Goal: Task Accomplishment & Management: Manage account settings

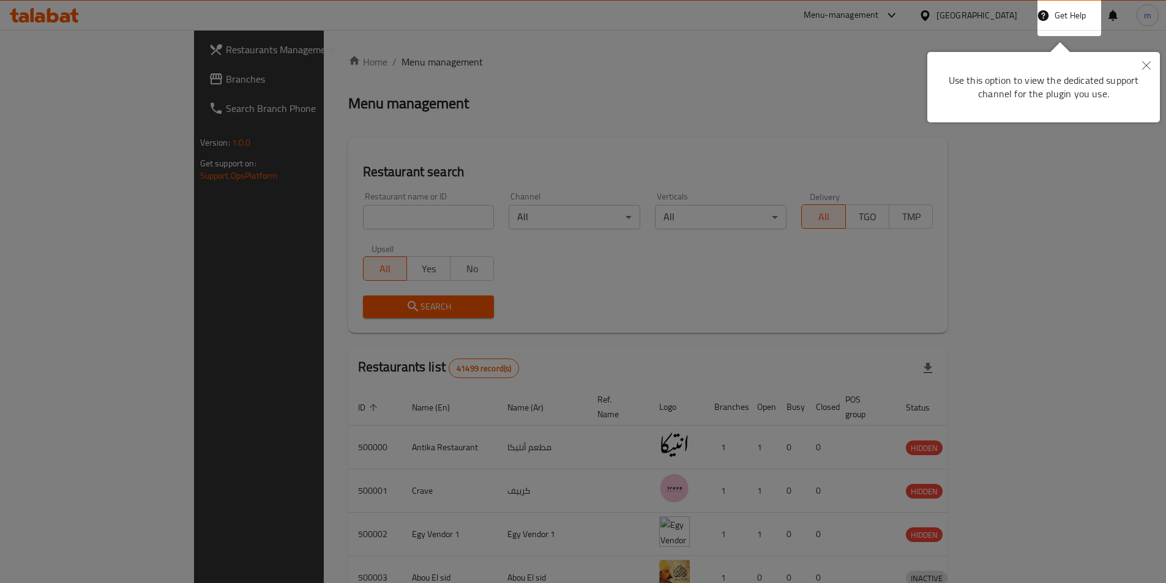
click at [1153, 60] on button "Close" at bounding box center [1146, 66] width 27 height 28
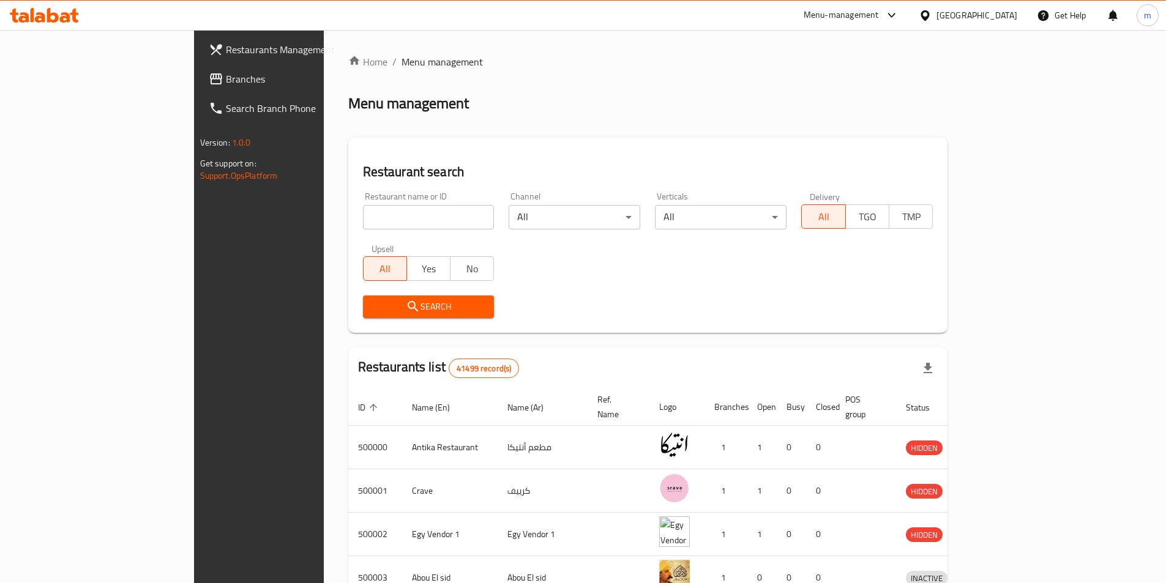
click at [932, 12] on icon at bounding box center [925, 15] width 13 height 13
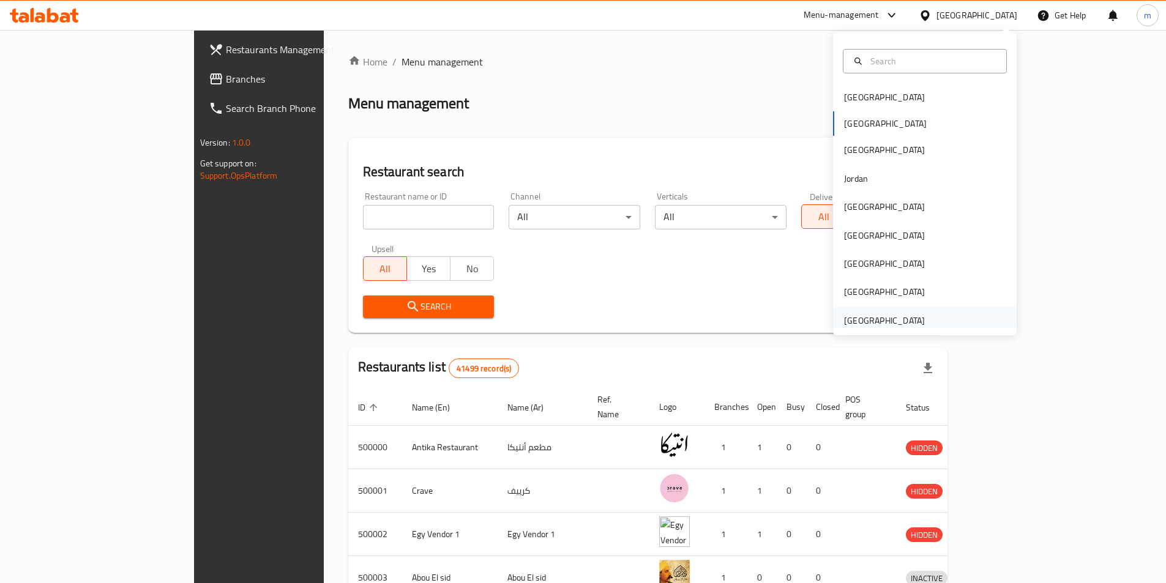
click at [886, 315] on div "[GEOGRAPHIC_DATA]" at bounding box center [884, 320] width 81 height 13
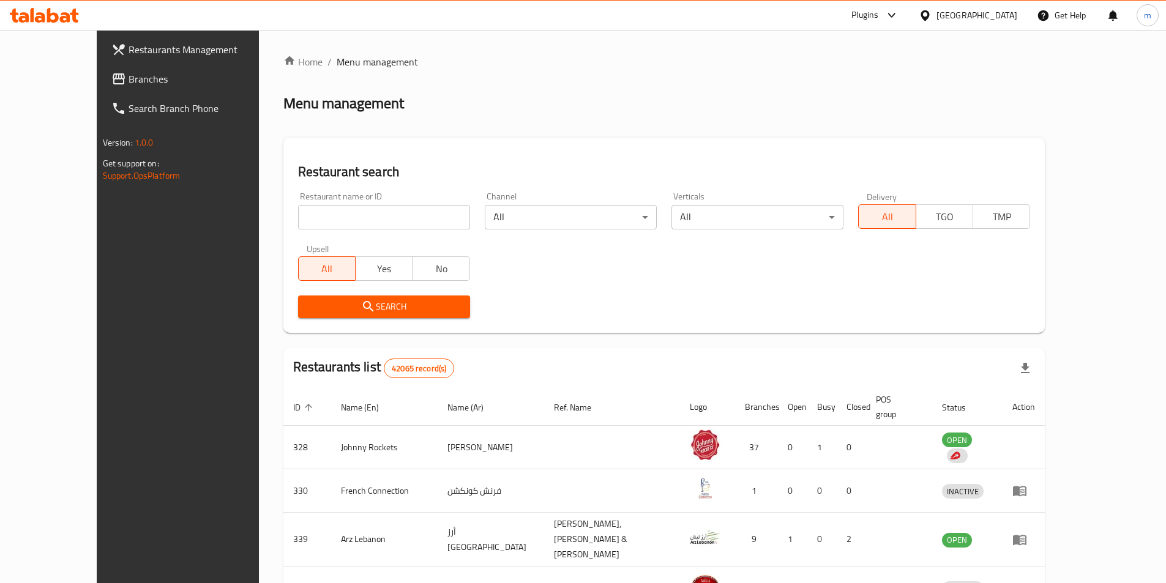
click at [129, 75] on span "Branches" at bounding box center [205, 79] width 153 height 15
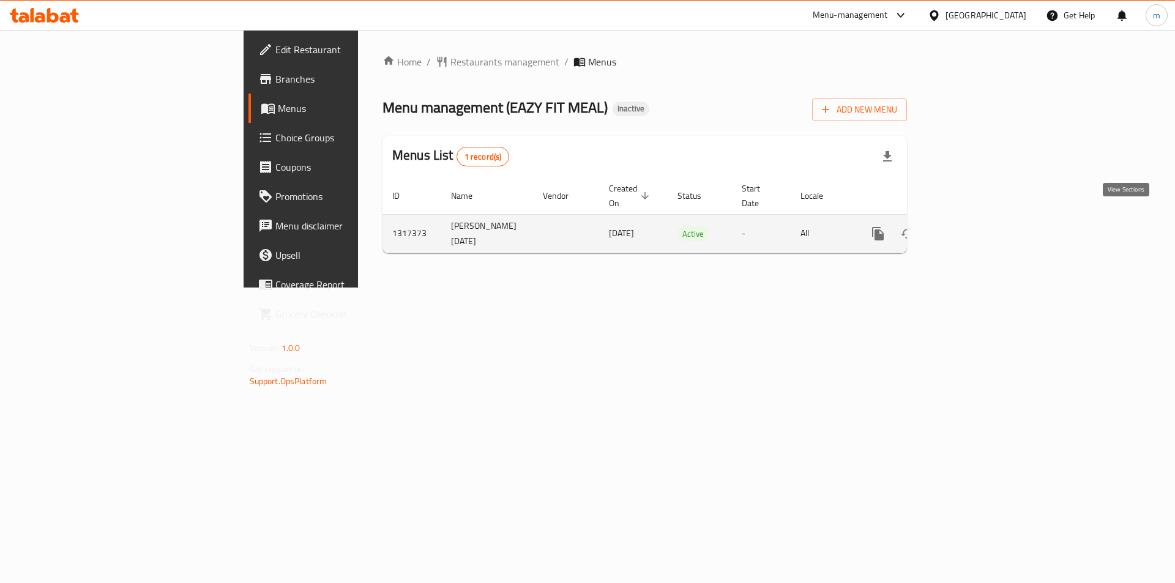
click at [972, 228] on icon "enhanced table" at bounding box center [966, 233] width 11 height 11
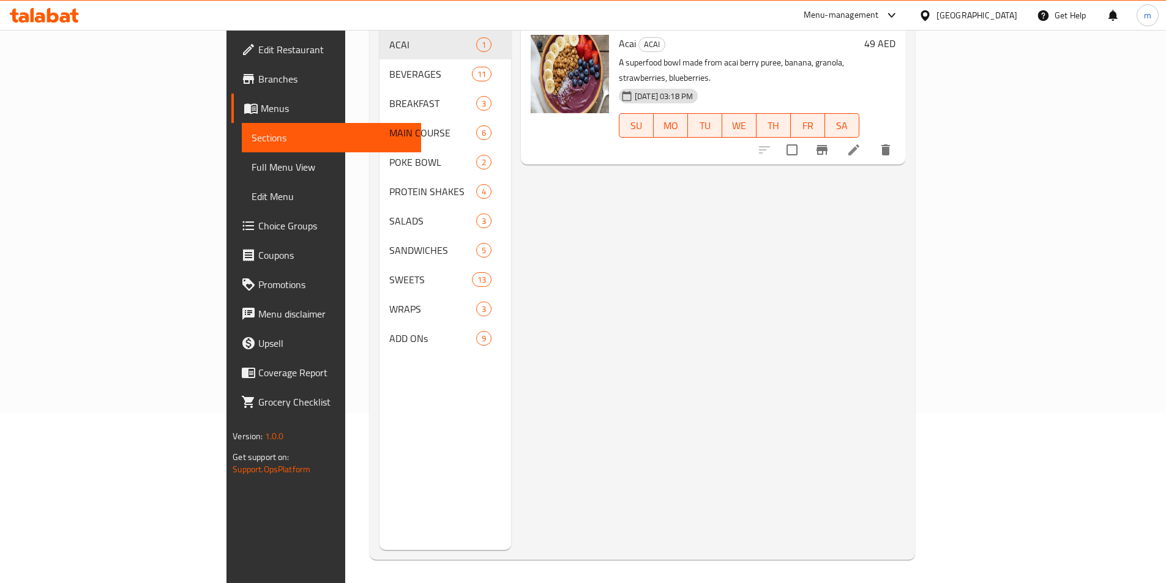
scroll to position [171, 0]
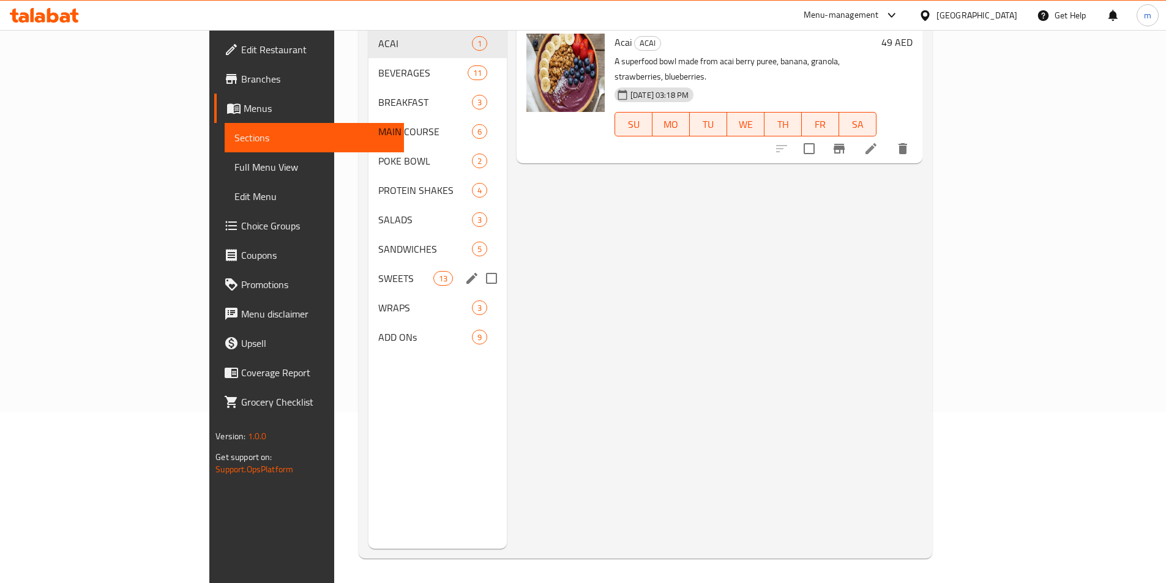
drag, startPoint x: 256, startPoint y: 248, endPoint x: 518, endPoint y: 269, distance: 262.8
click at [368, 264] on div "SWEETS 13" at bounding box center [437, 278] width 138 height 29
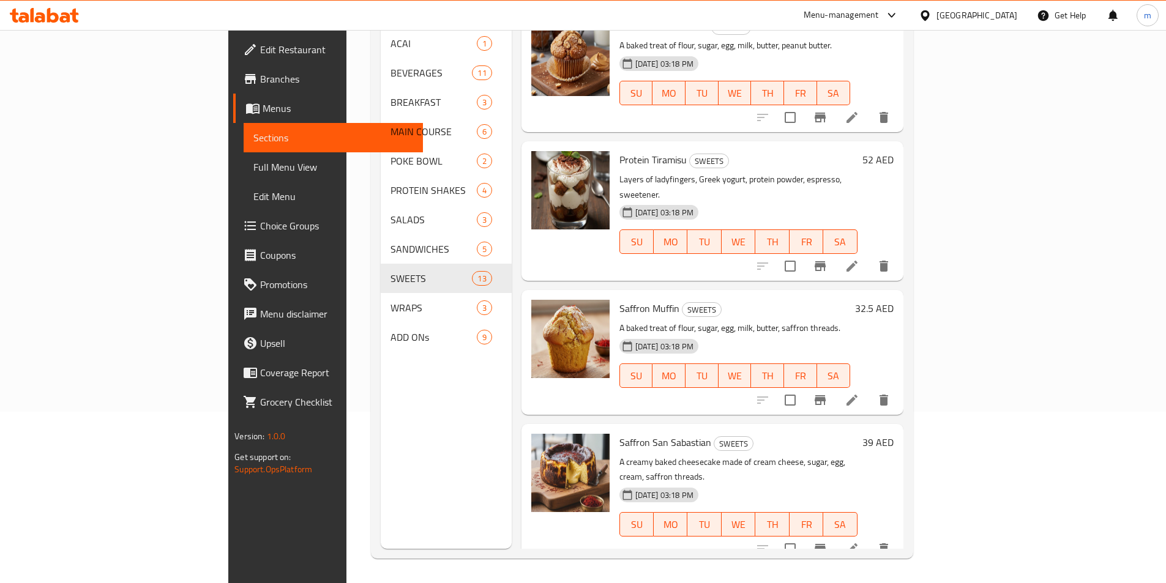
scroll to position [1186, 0]
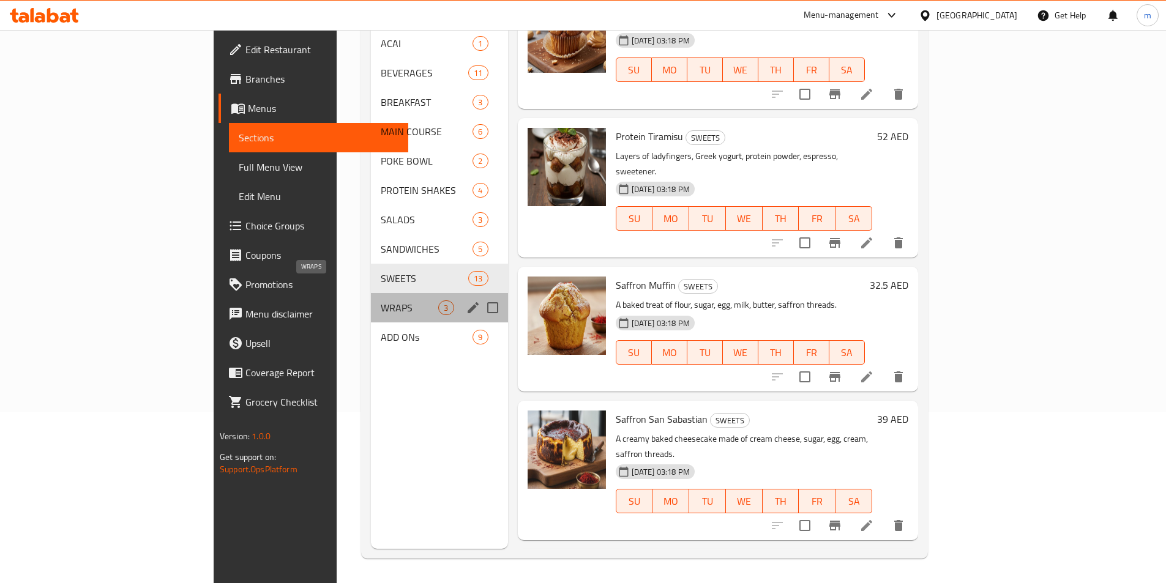
click at [381, 301] on span "WRAPS" at bounding box center [410, 308] width 58 height 15
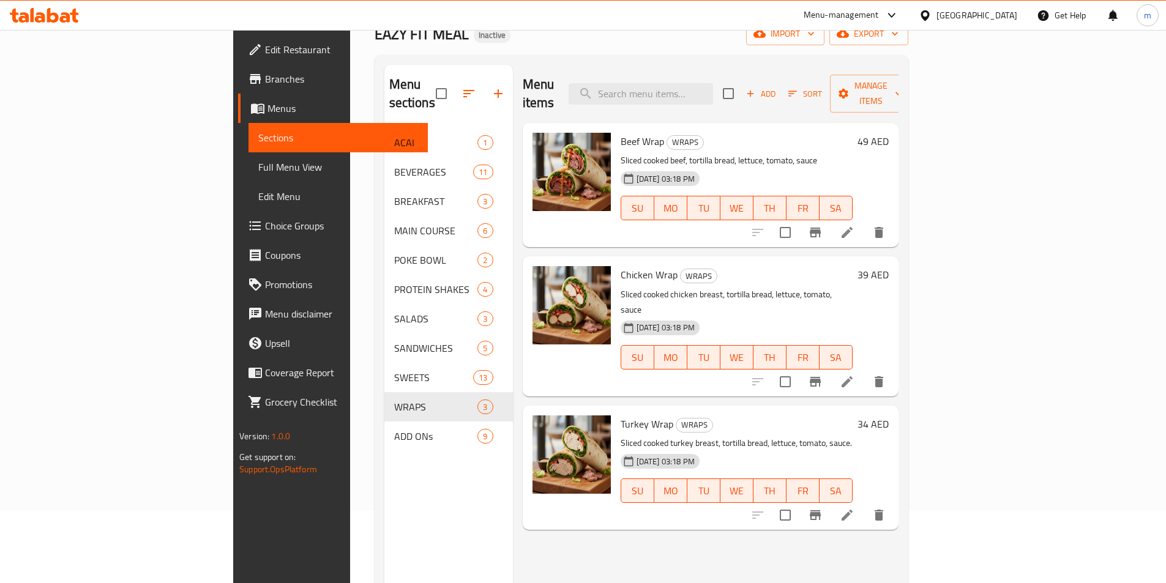
scroll to position [73, 0]
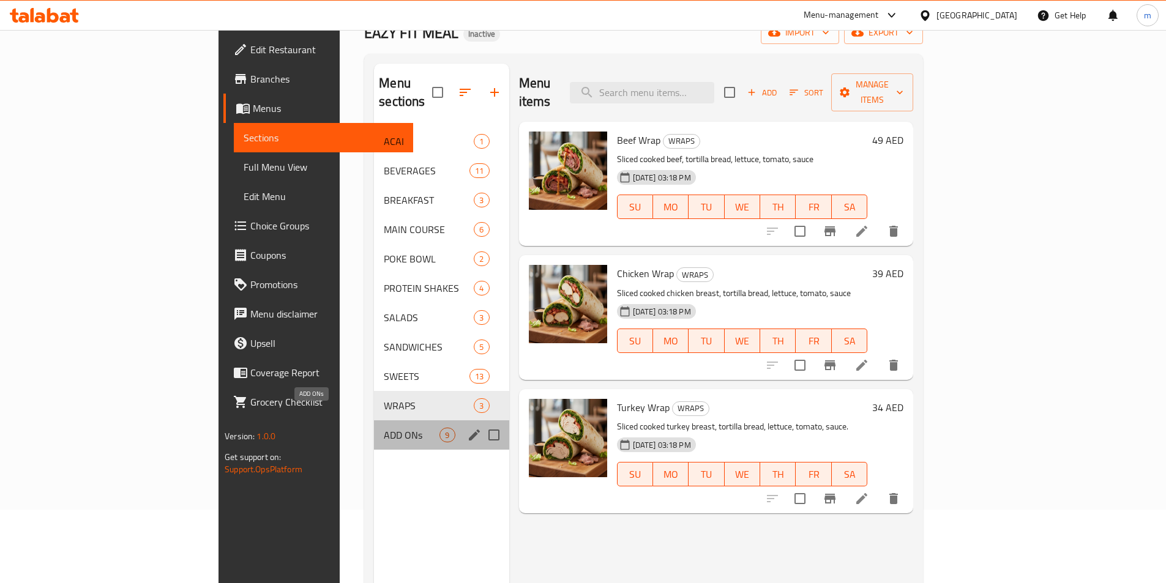
click at [384, 428] on span "ADD ONs" at bounding box center [412, 435] width 56 height 15
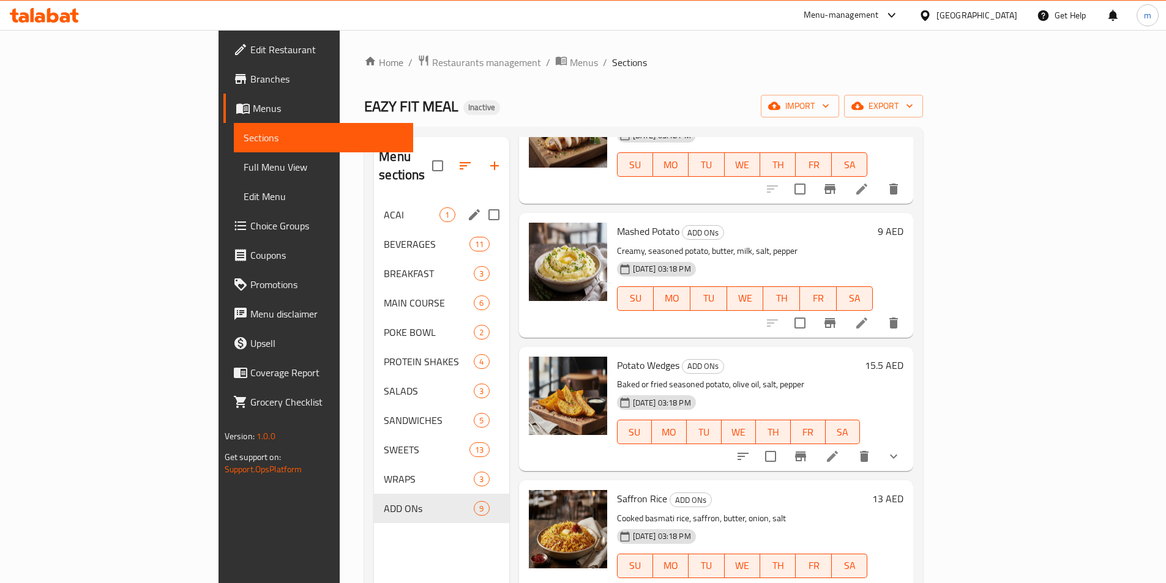
click at [374, 200] on div "ACAI 1" at bounding box center [441, 214] width 135 height 29
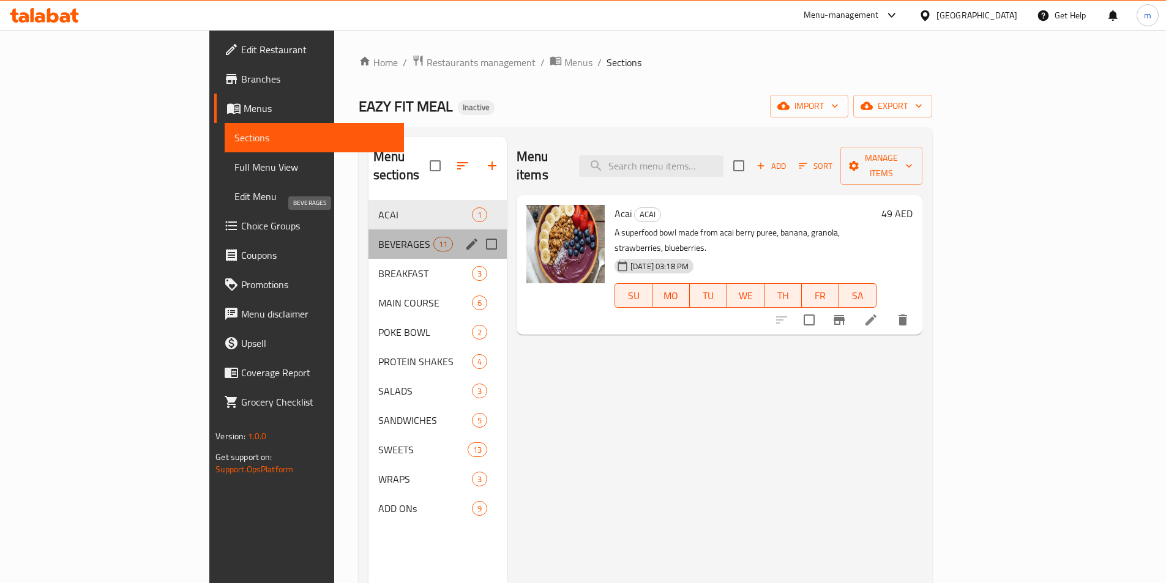
click at [378, 237] on span "BEVERAGES" at bounding box center [405, 244] width 55 height 15
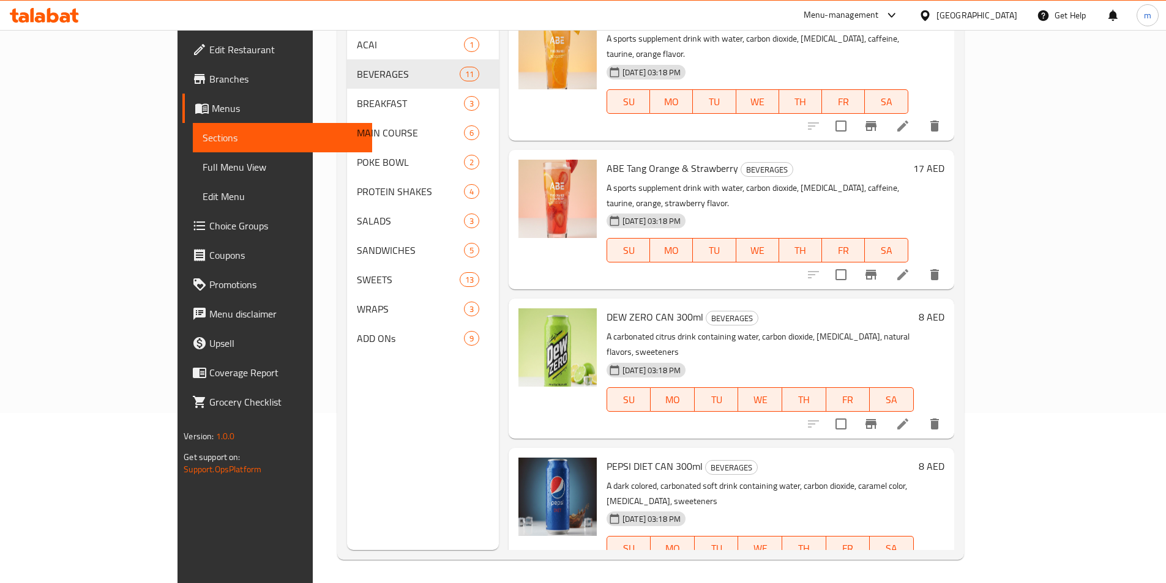
scroll to position [171, 0]
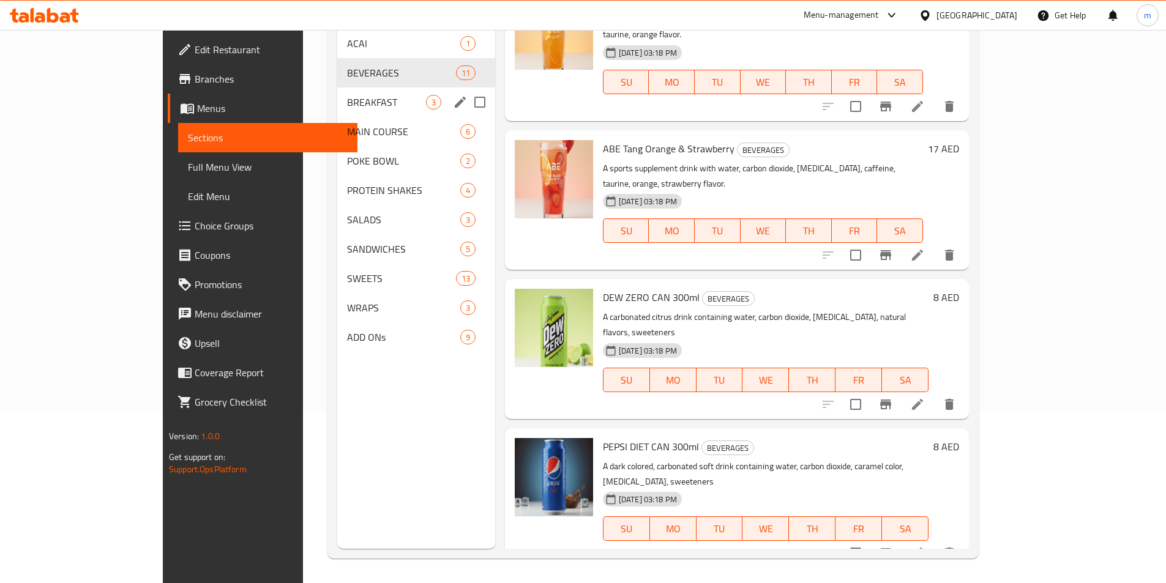
drag, startPoint x: 268, startPoint y: 81, endPoint x: 337, endPoint y: 98, distance: 71.3
click at [347, 95] on span "BREAKFAST" at bounding box center [386, 102] width 79 height 15
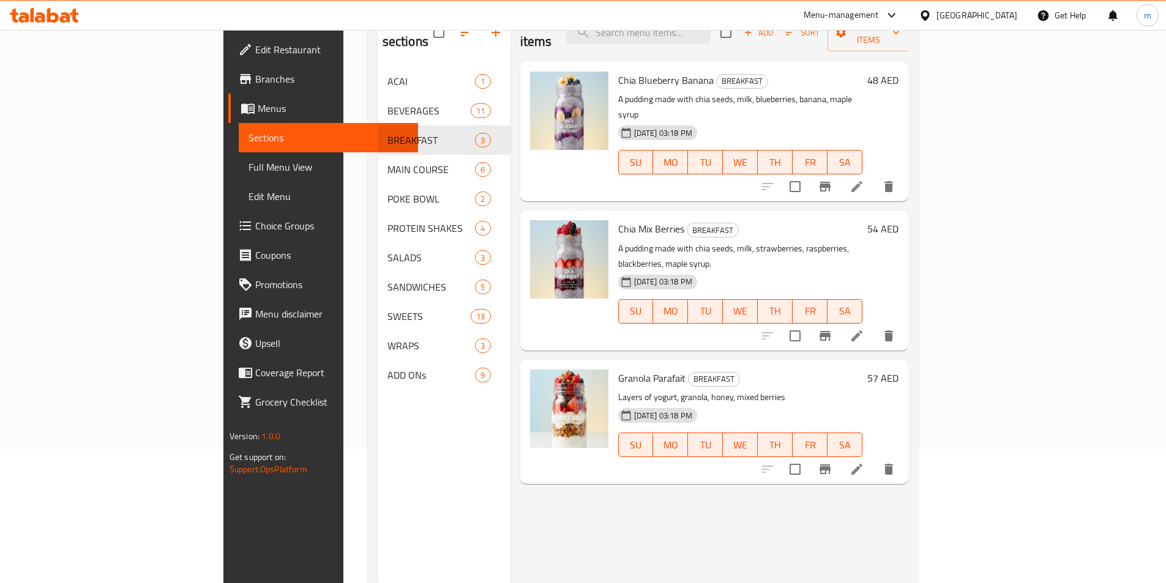
scroll to position [135, 0]
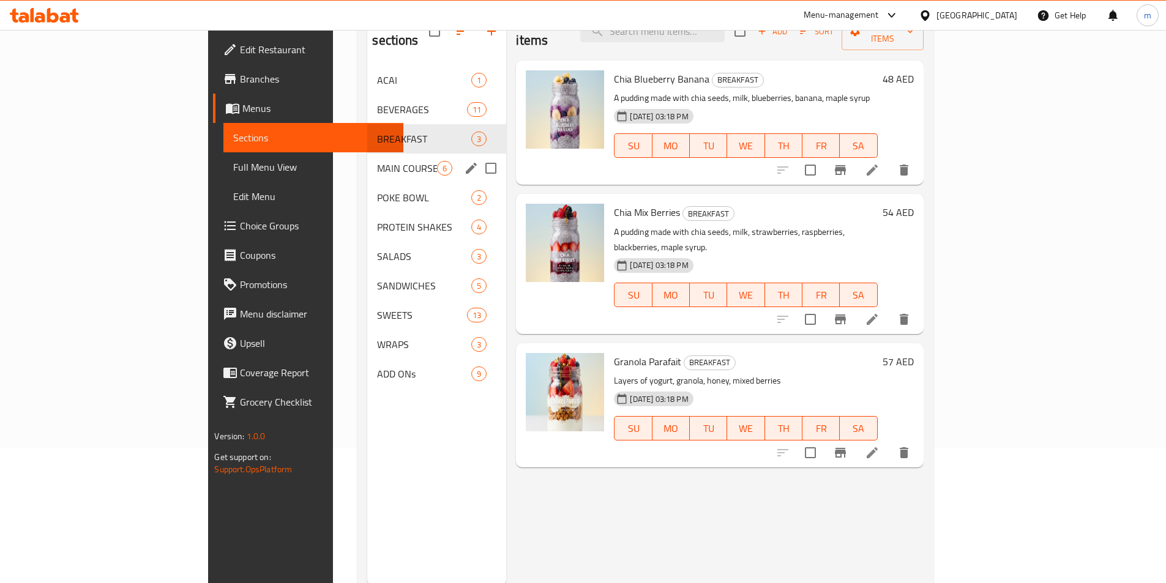
drag, startPoint x: 288, startPoint y: 145, endPoint x: 352, endPoint y: 162, distance: 65.8
click at [377, 161] on span "MAIN COURSE" at bounding box center [407, 168] width 60 height 15
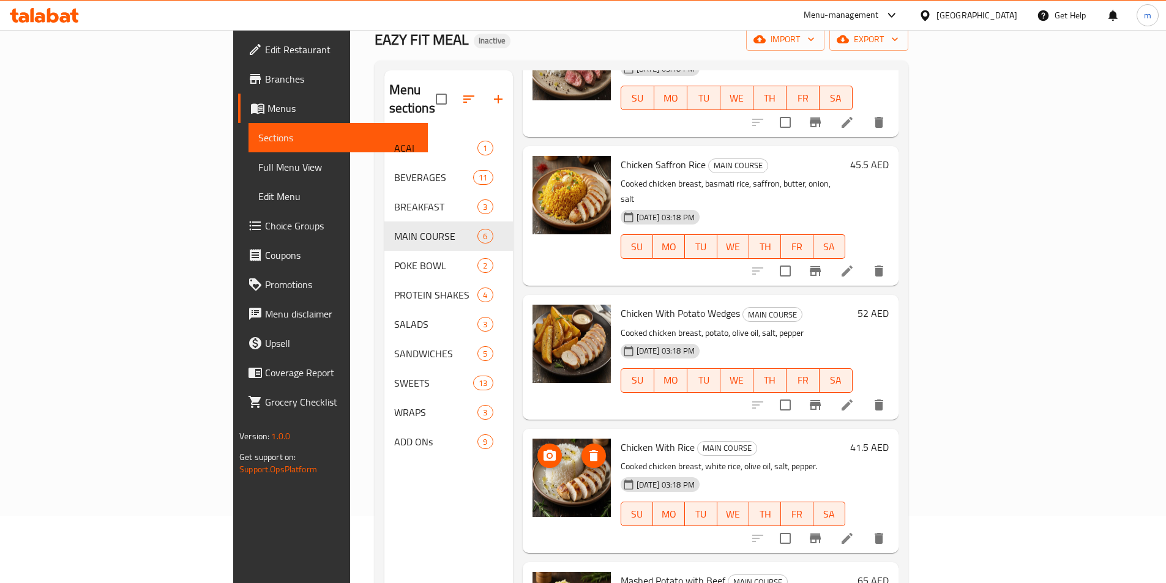
scroll to position [171, 0]
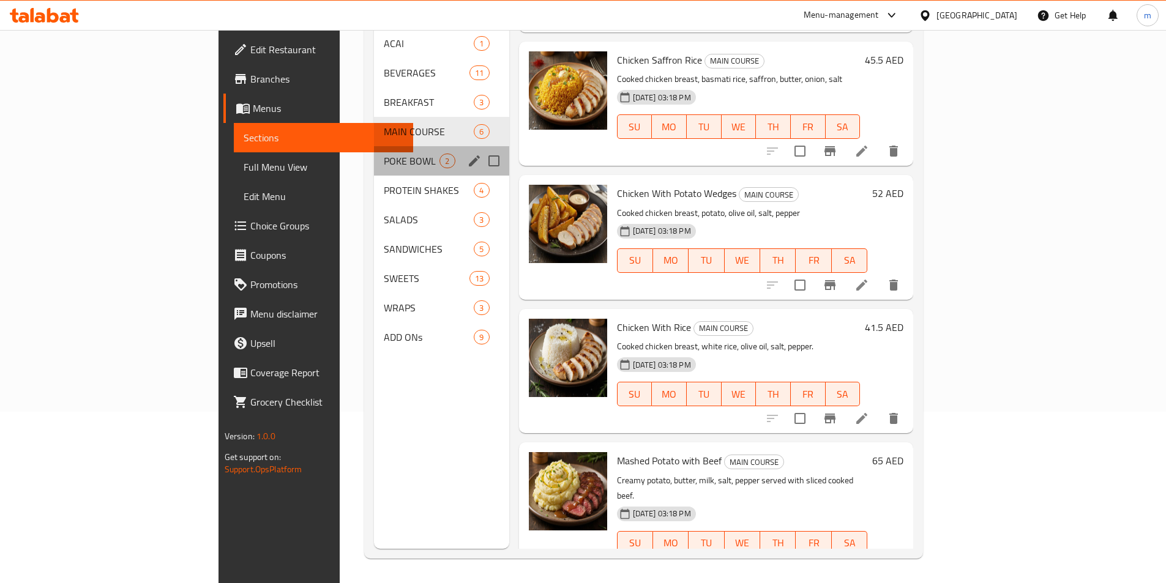
click at [374, 155] on div "POKE BOWL 2" at bounding box center [441, 160] width 135 height 29
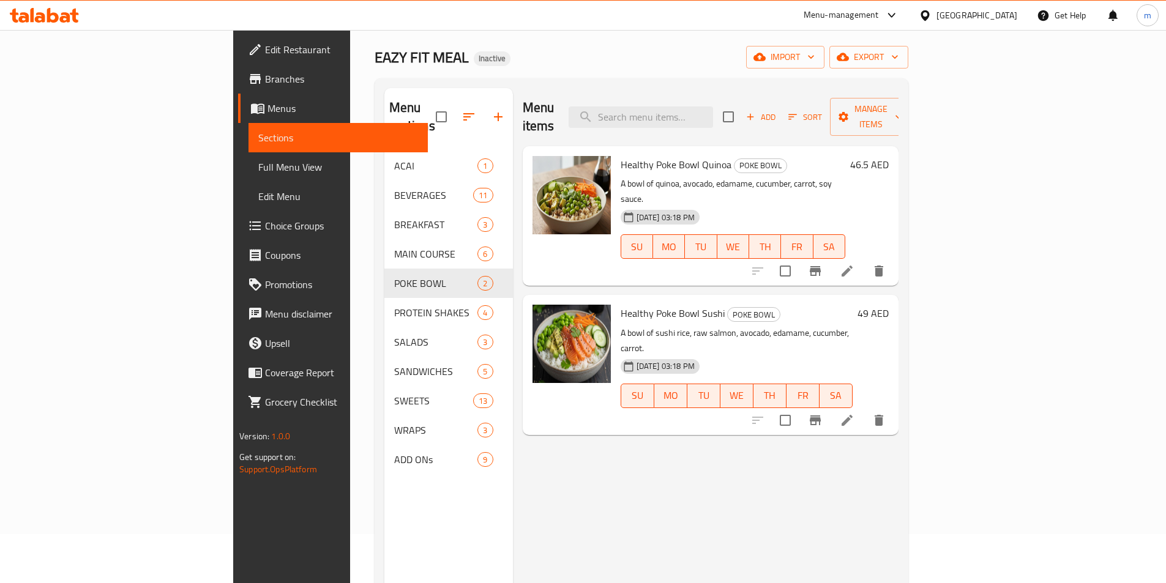
scroll to position [73, 0]
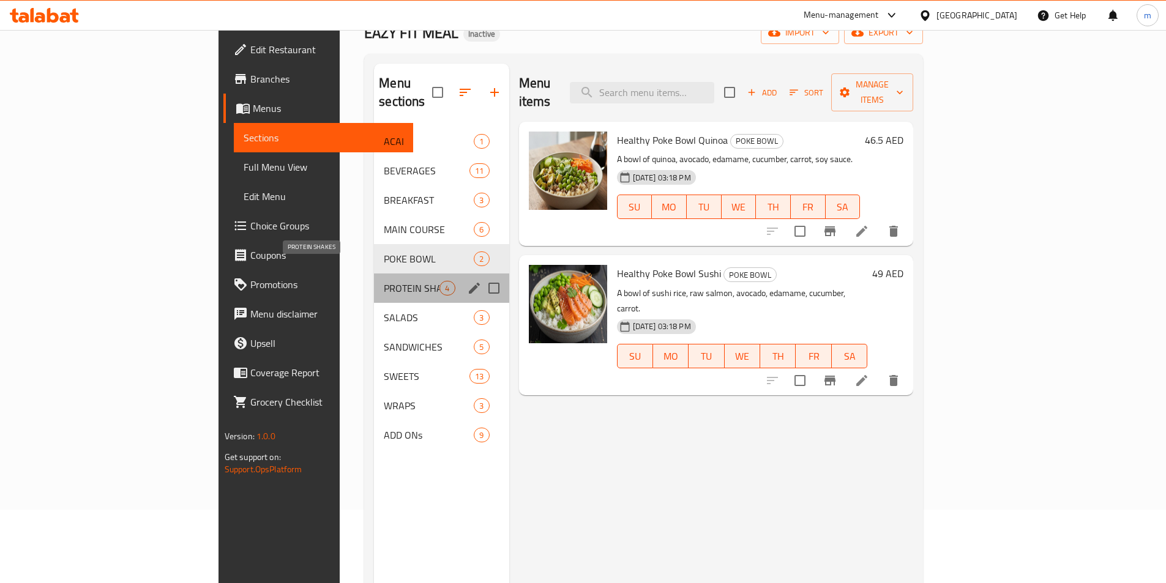
click at [384, 281] on span "PROTEIN SHAKES" at bounding box center [412, 288] width 56 height 15
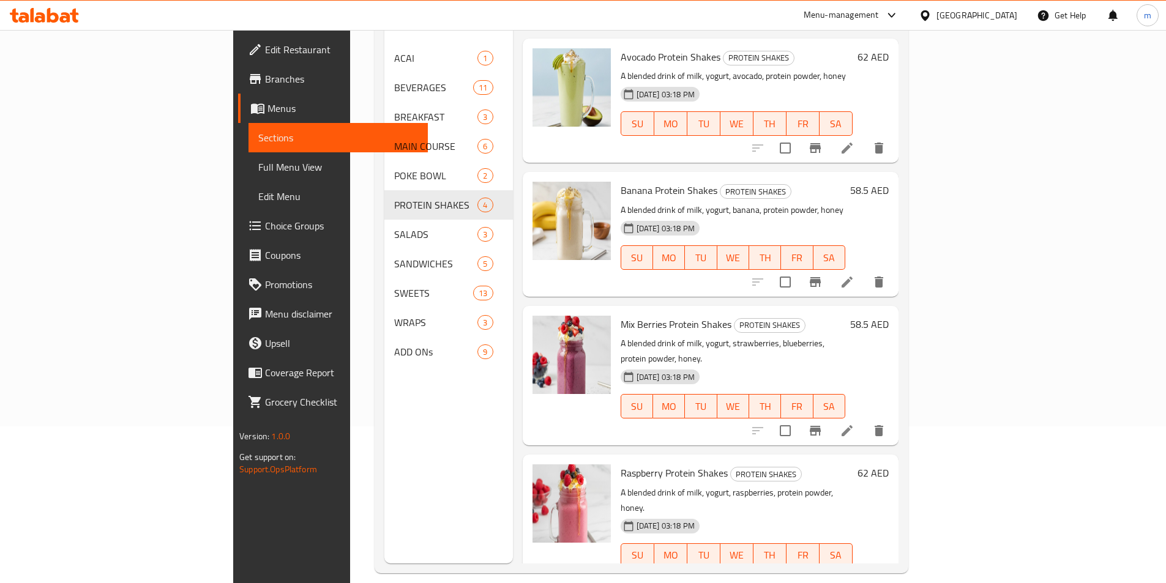
scroll to position [171, 0]
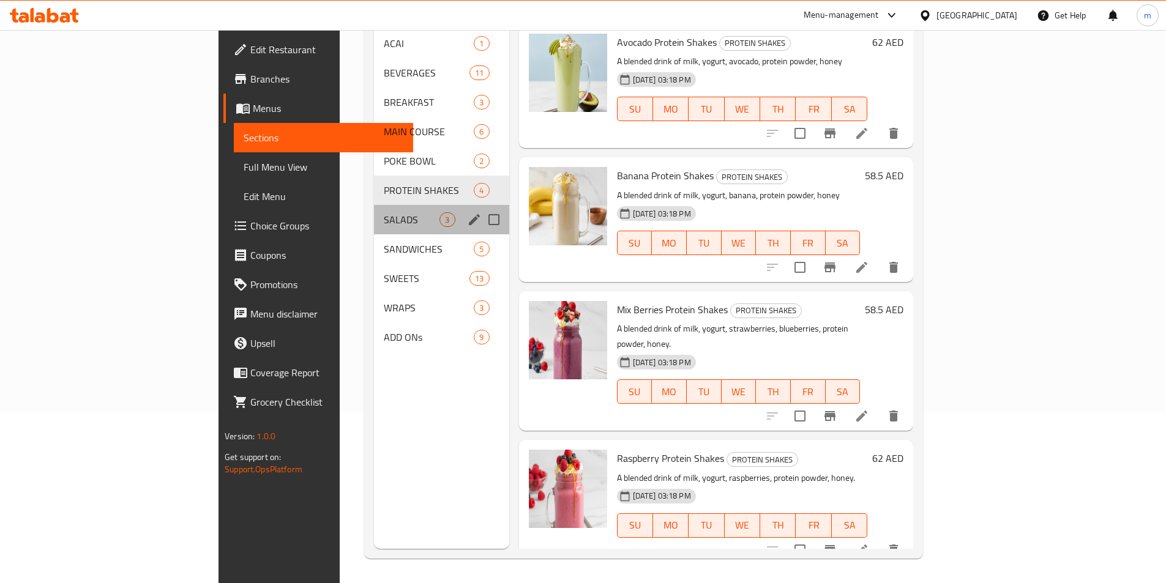
click at [384, 212] on span "SALADS" at bounding box center [412, 219] width 56 height 15
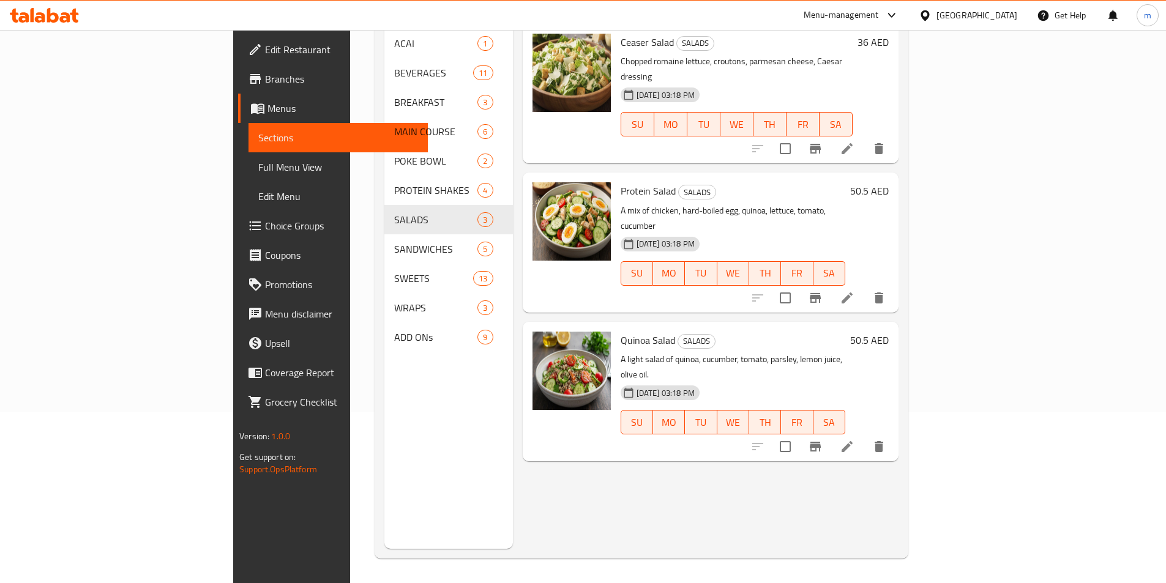
scroll to position [110, 0]
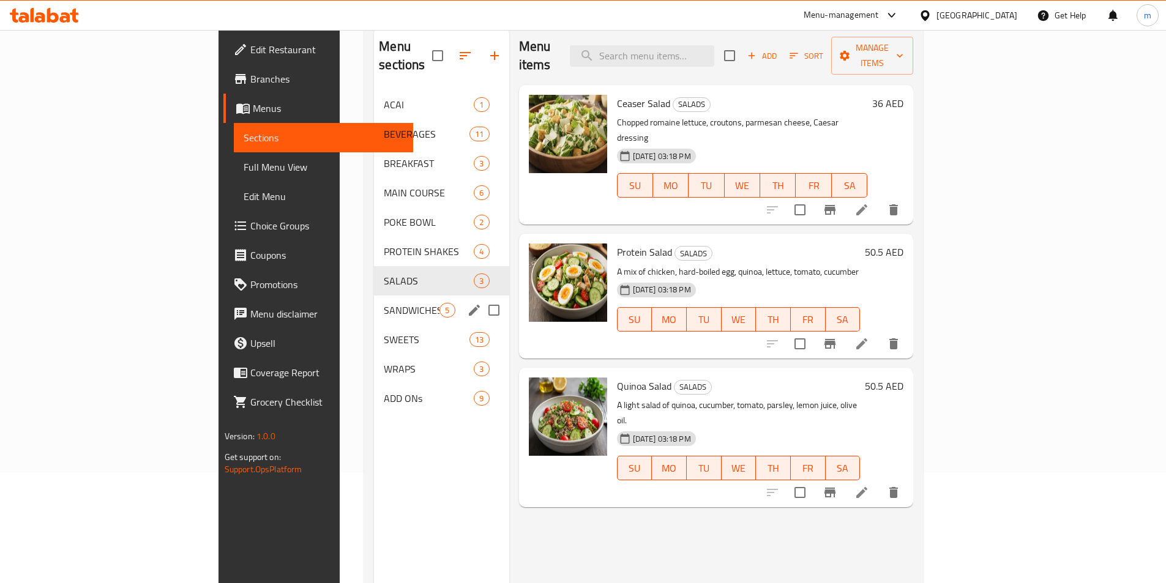
click at [374, 301] on div "SANDWICHES 5" at bounding box center [441, 310] width 135 height 29
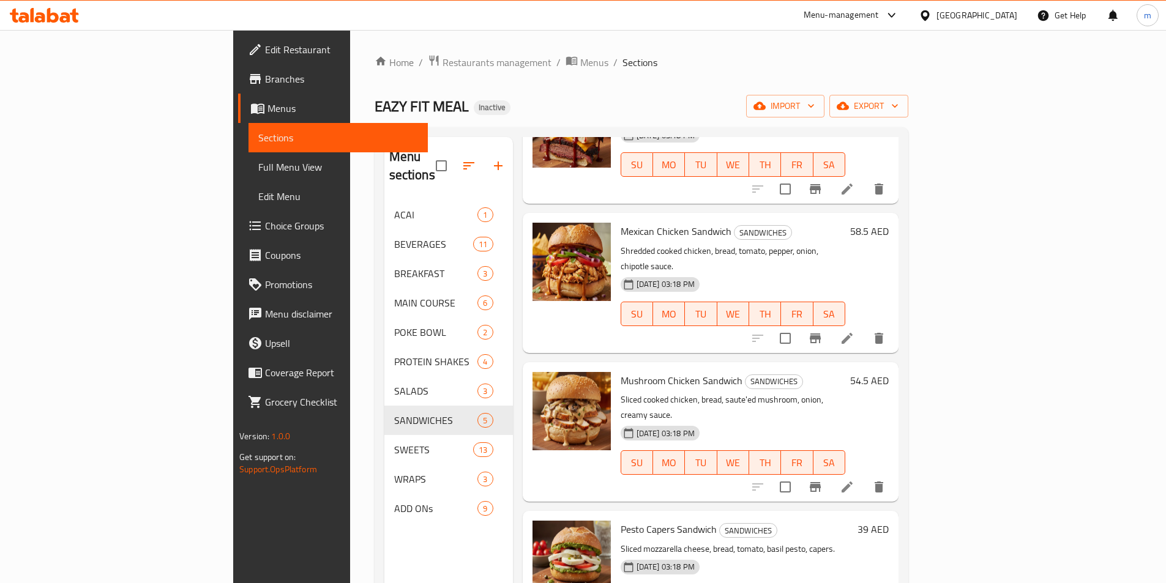
click at [858, 86] on div "Home / Restaurants management / Menus / Sections EAZY FIT MEAL Inactive import …" at bounding box center [642, 392] width 534 height 676
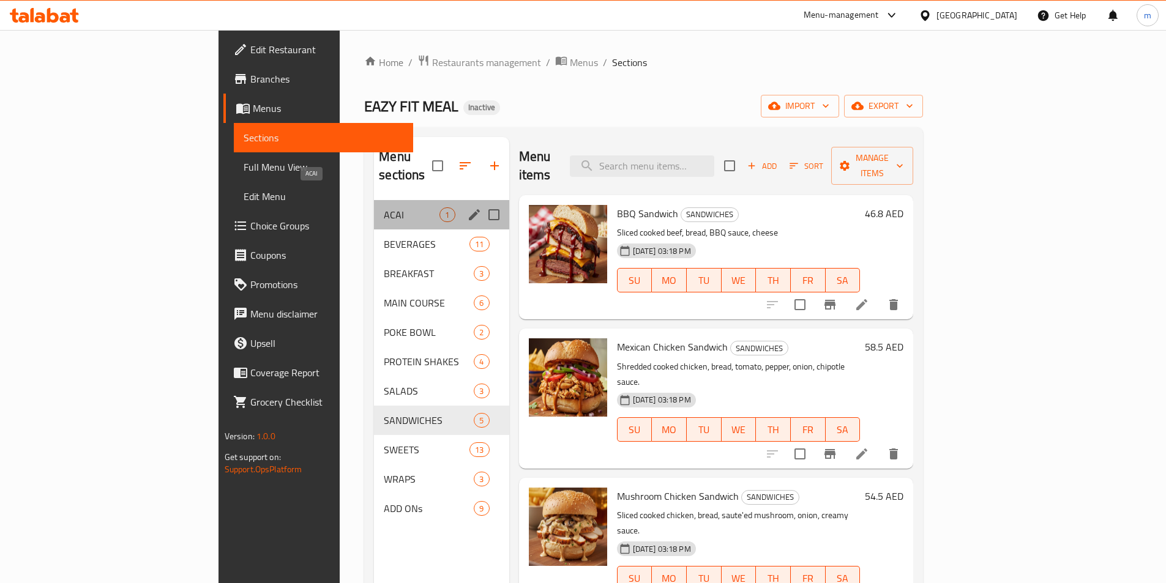
click at [384, 207] on span "ACAI" at bounding box center [412, 214] width 56 height 15
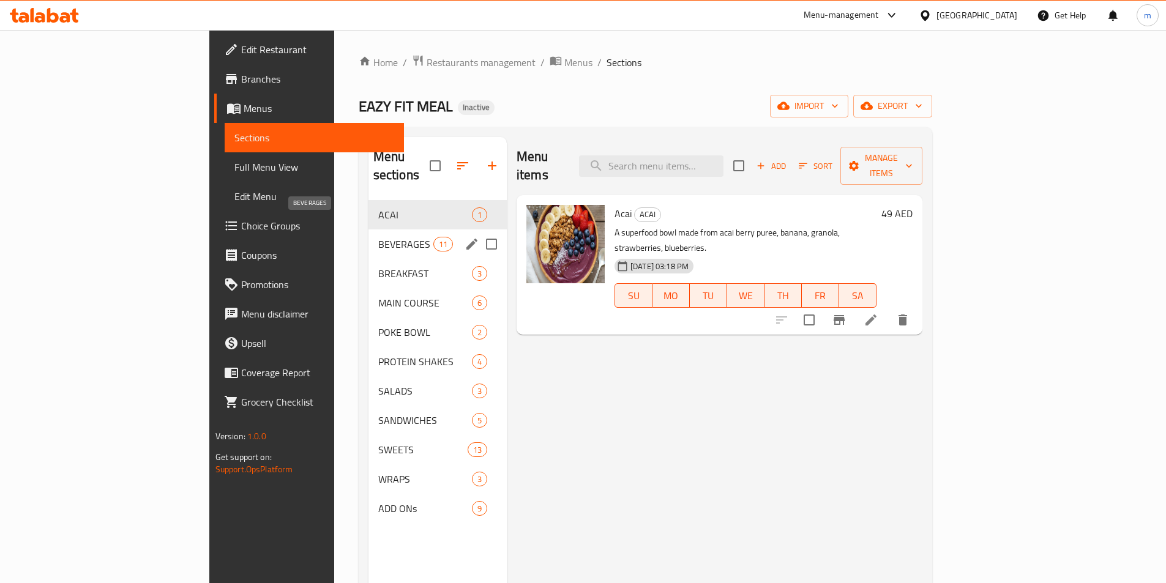
click at [378, 237] on span "BEVERAGES" at bounding box center [405, 244] width 55 height 15
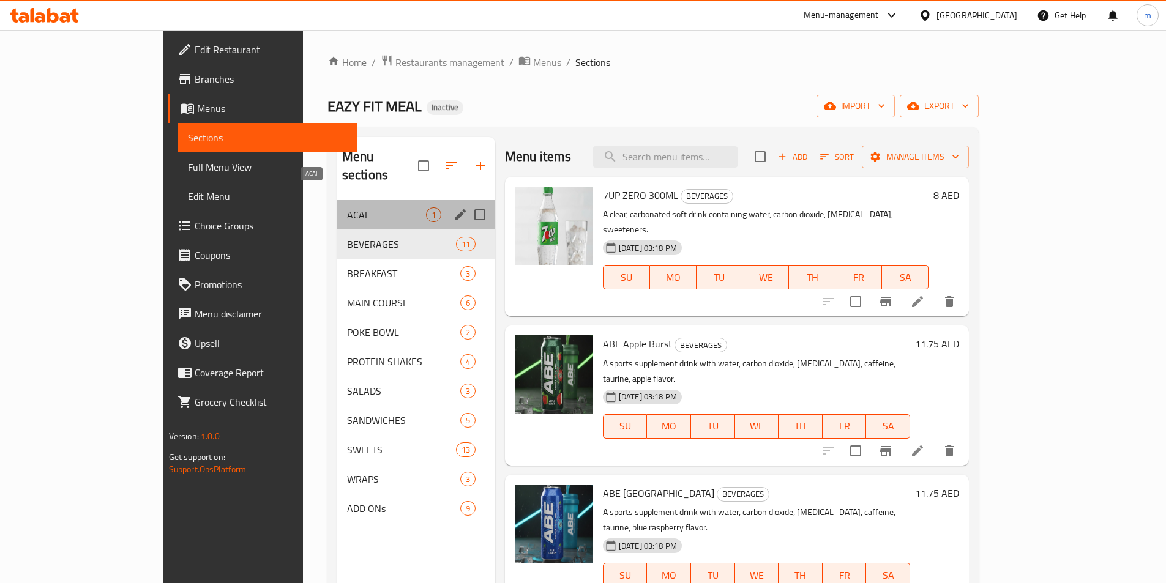
click at [383, 207] on span "ACAI" at bounding box center [386, 214] width 79 height 15
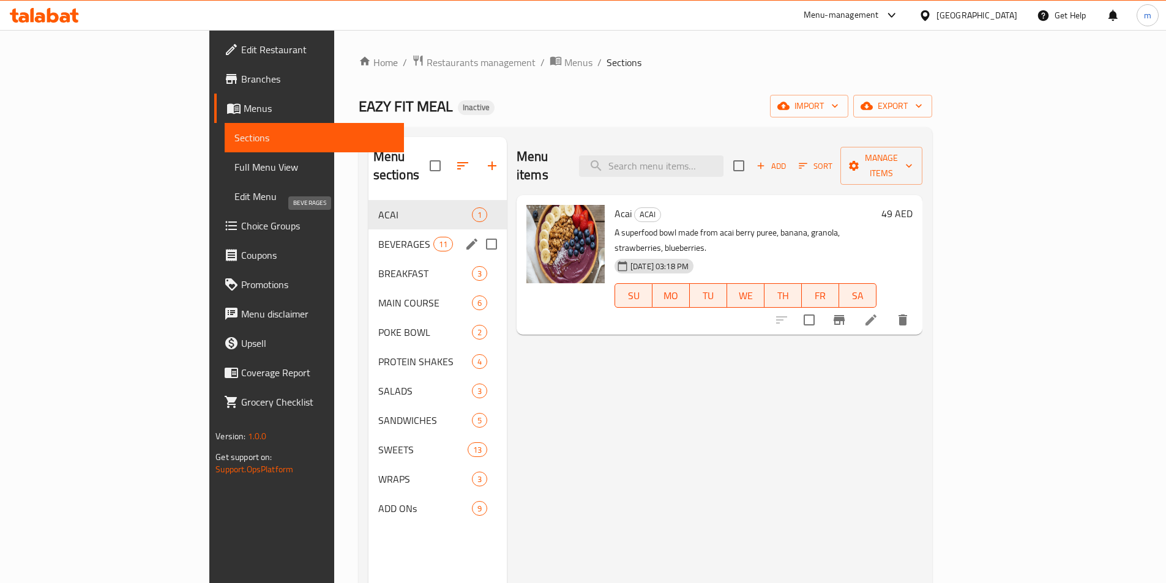
click at [380, 237] on span "BEVERAGES" at bounding box center [405, 244] width 55 height 15
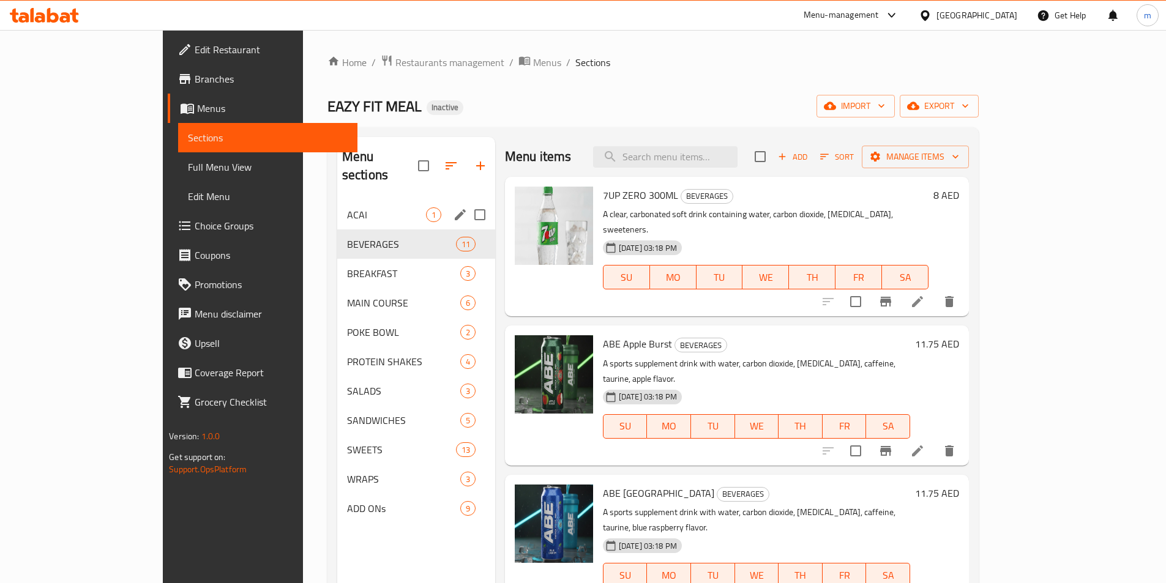
click at [392, 200] on div "ACAI 1" at bounding box center [416, 214] width 158 height 29
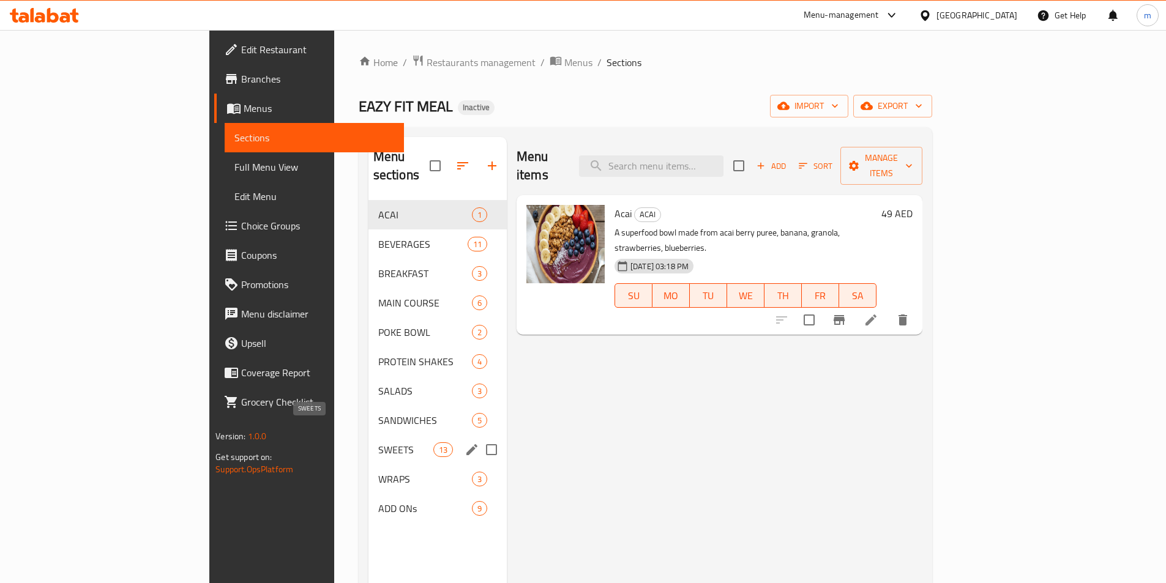
click at [378, 443] on span "SWEETS" at bounding box center [405, 450] width 55 height 15
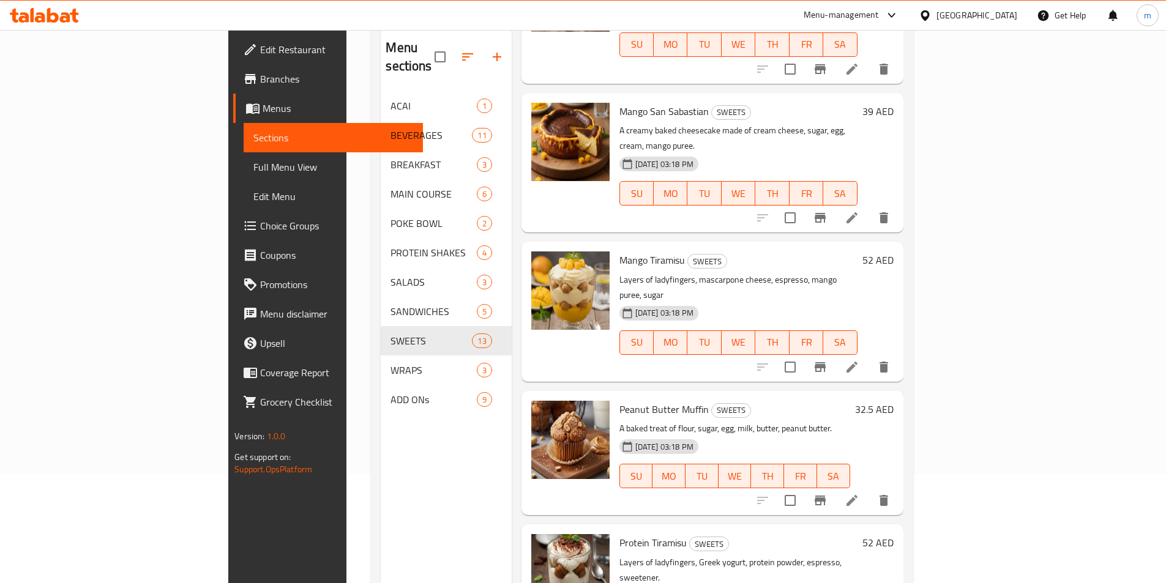
scroll to position [49, 0]
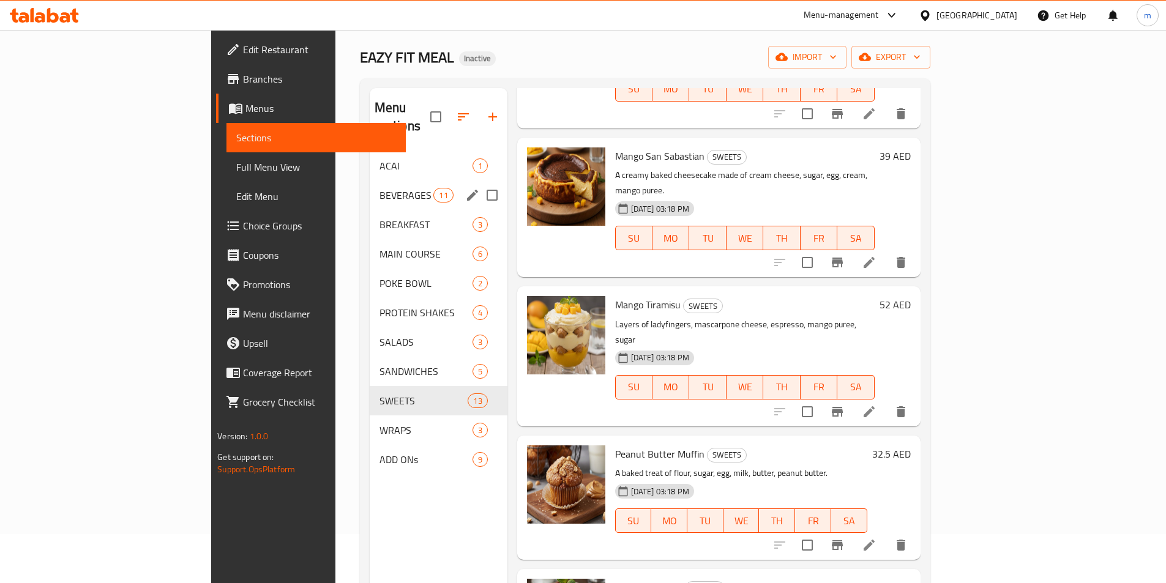
click at [370, 181] on div "BEVERAGES 11" at bounding box center [439, 195] width 138 height 29
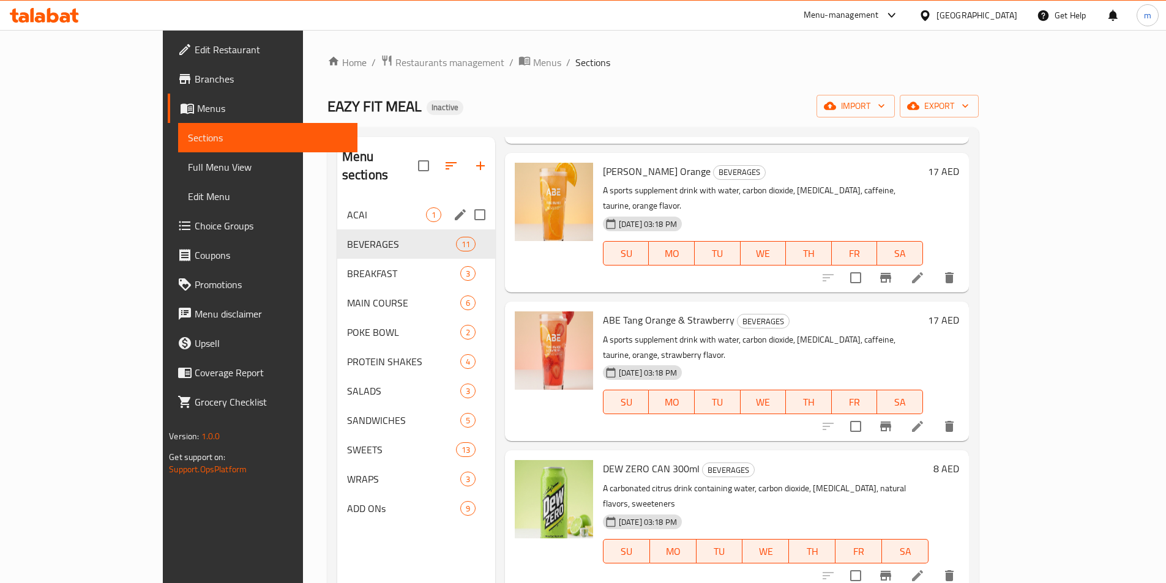
click at [347, 207] on span "ACAI" at bounding box center [386, 214] width 79 height 15
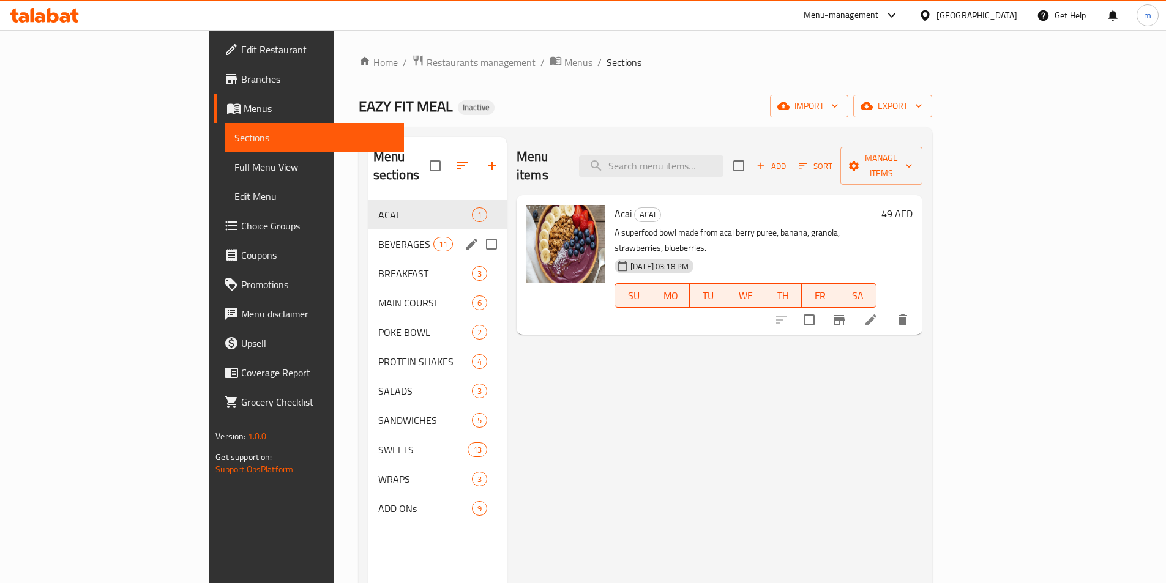
click at [368, 230] on div "BEVERAGES 11" at bounding box center [437, 244] width 138 height 29
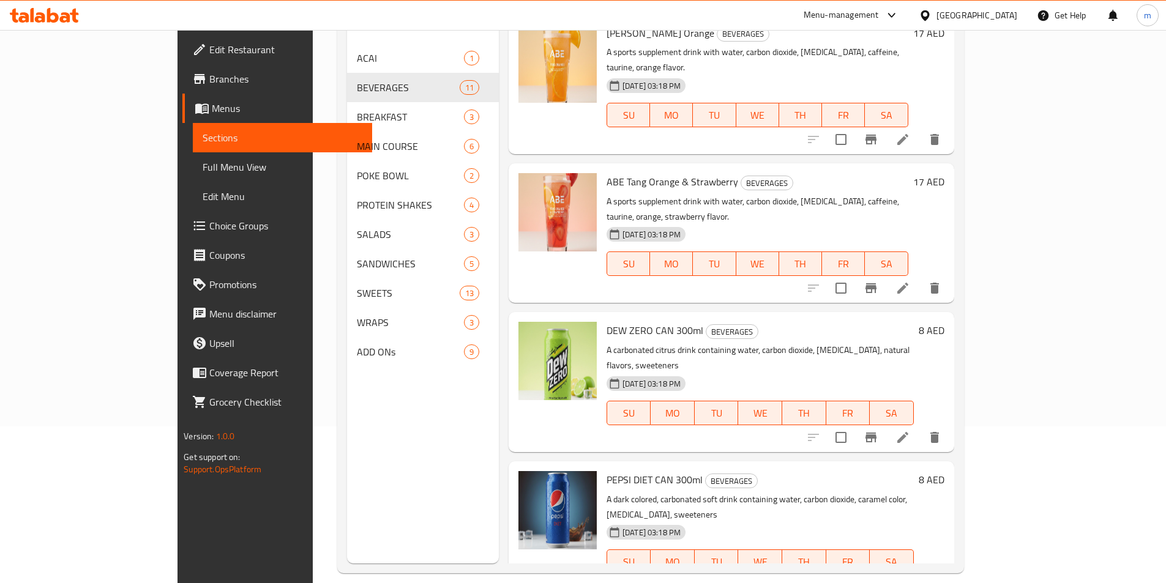
scroll to position [171, 0]
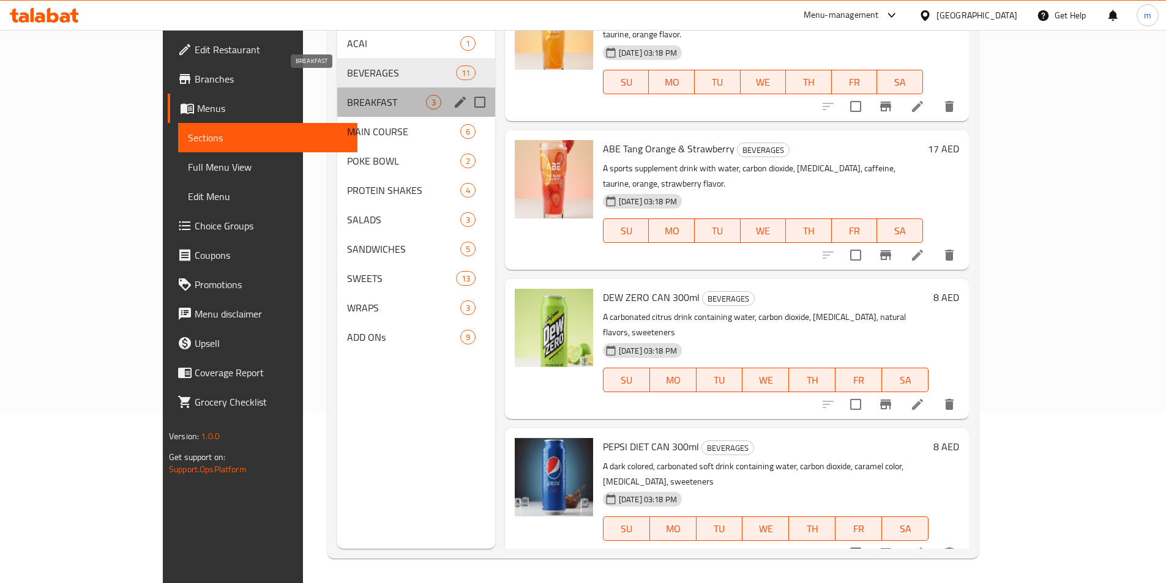
click at [347, 95] on span "BREAKFAST" at bounding box center [386, 102] width 79 height 15
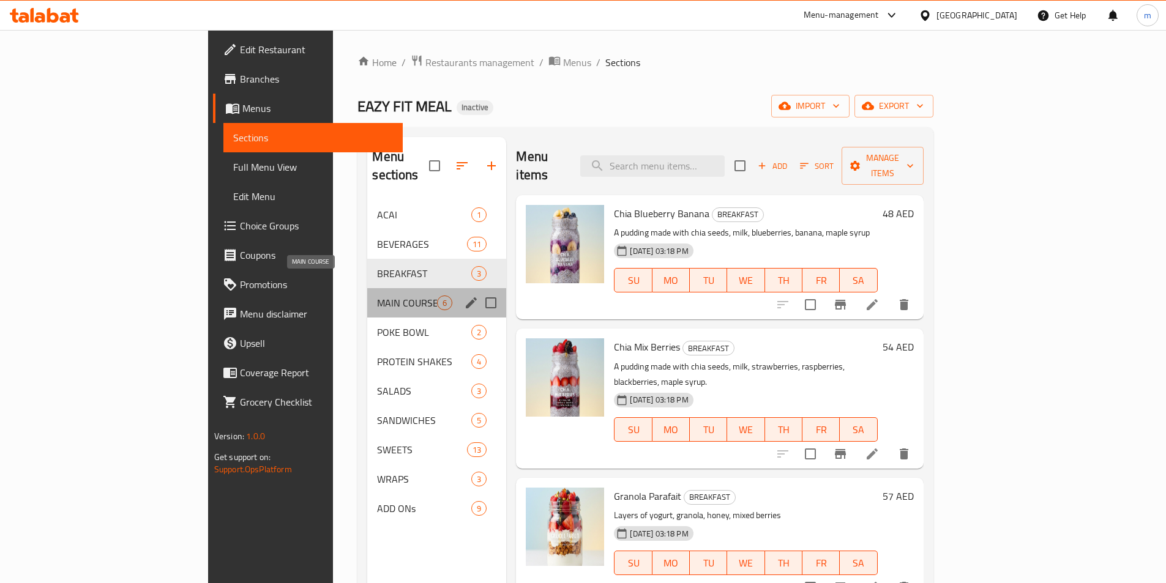
click at [377, 296] on span "MAIN COURSE" at bounding box center [407, 303] width 60 height 15
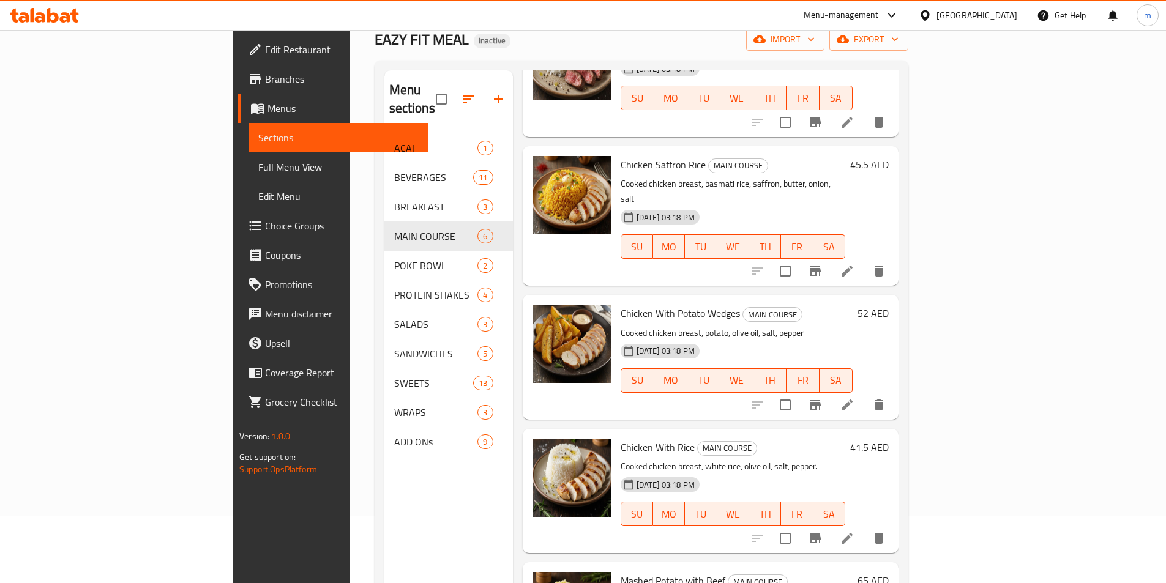
scroll to position [171, 0]
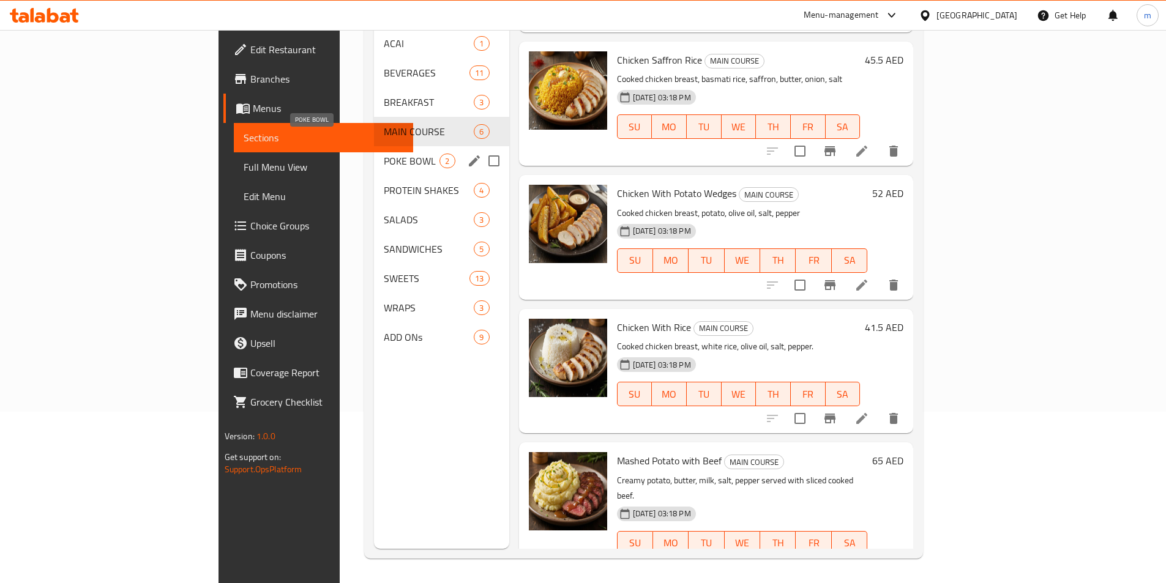
click at [384, 154] on span "POKE BOWL" at bounding box center [412, 161] width 56 height 15
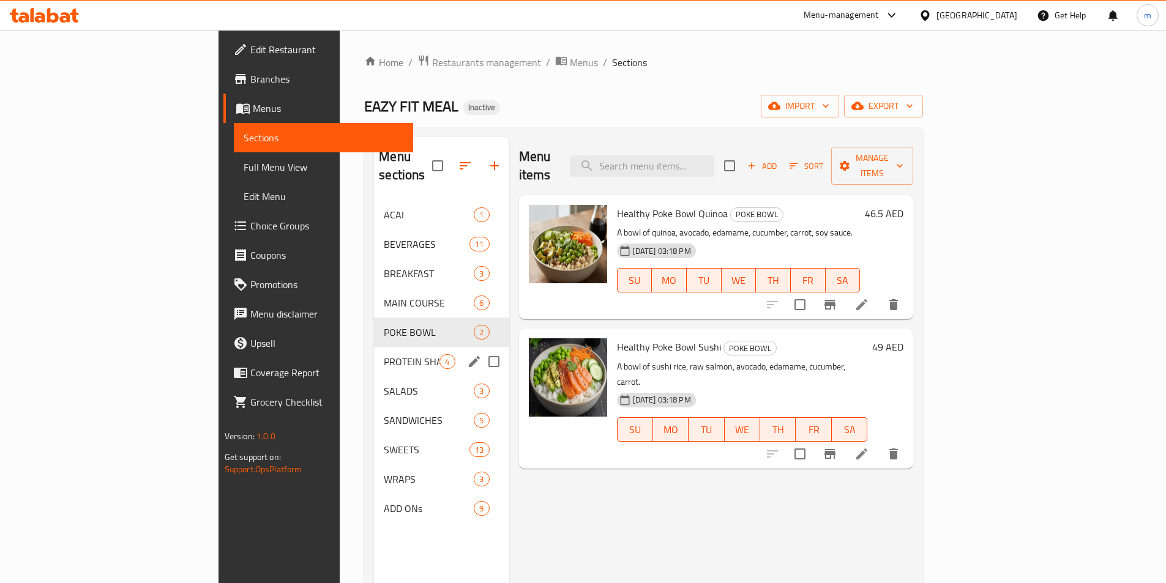
click at [374, 351] on div "PROTEIN SHAKES 4" at bounding box center [441, 361] width 135 height 29
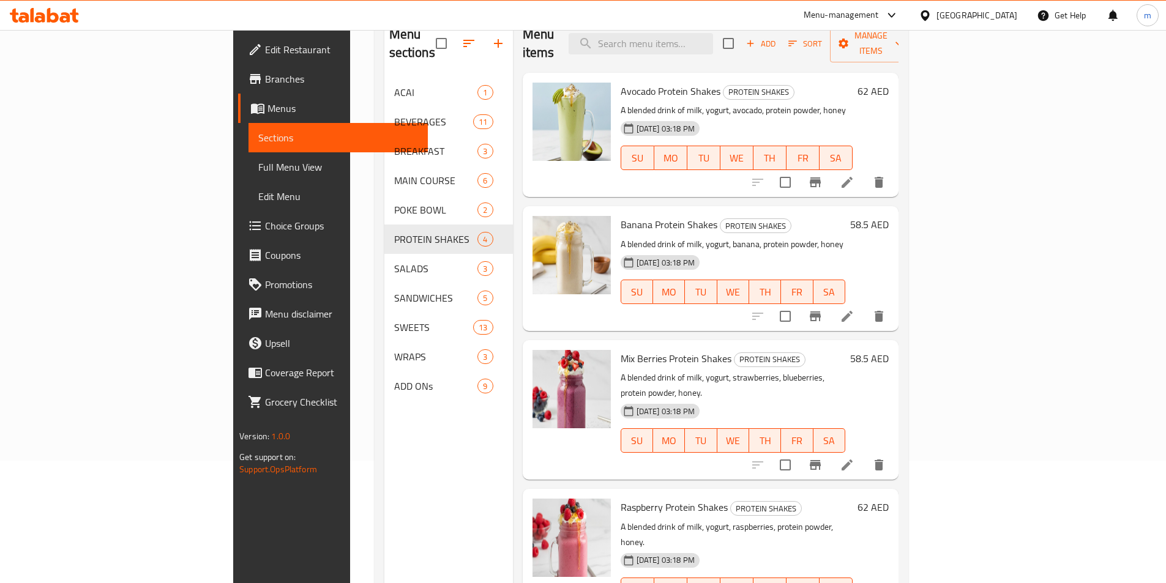
scroll to position [171, 0]
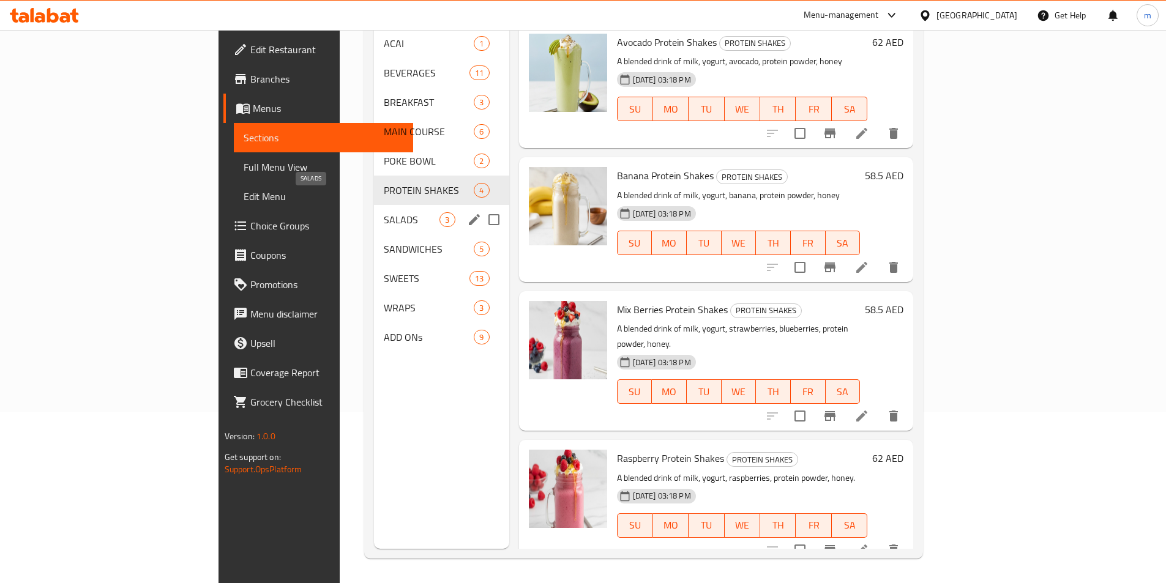
click at [384, 212] on span "SALADS" at bounding box center [412, 219] width 56 height 15
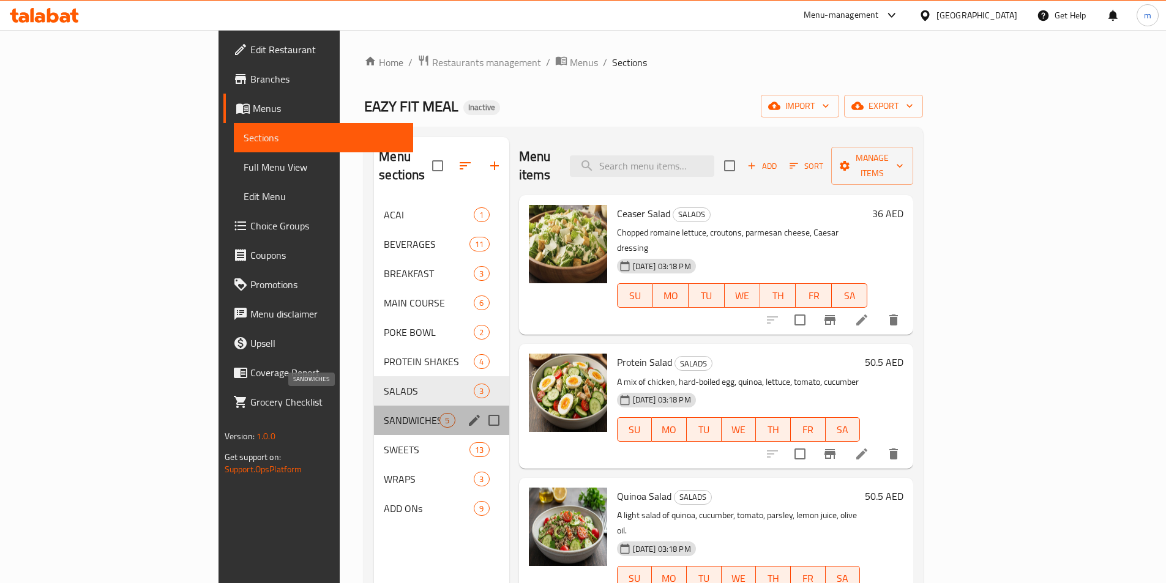
click at [384, 413] on span "SANDWICHES" at bounding box center [412, 420] width 56 height 15
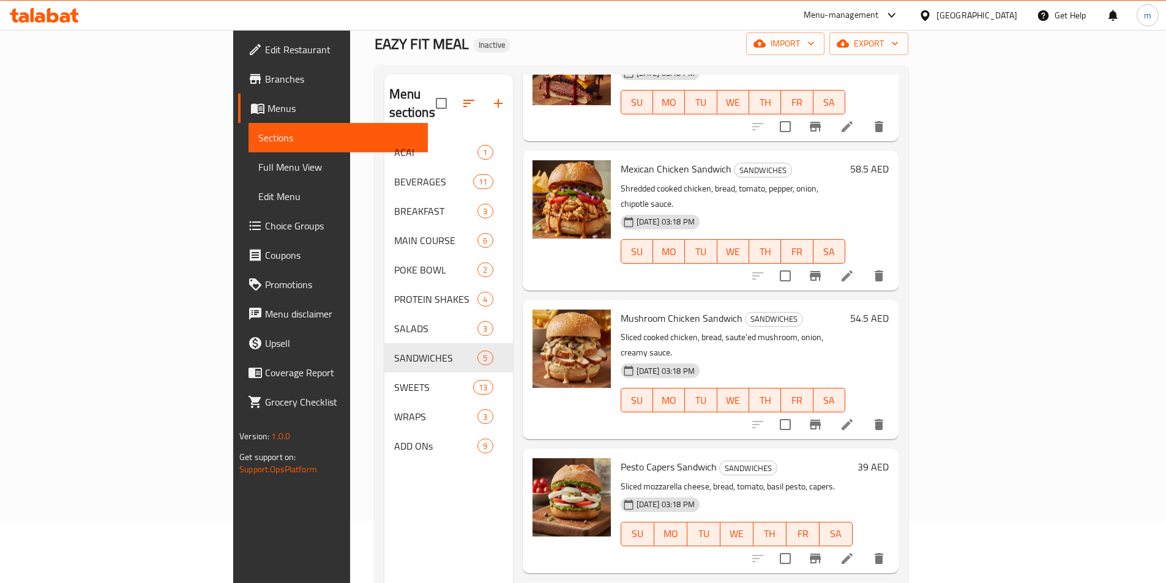
scroll to position [171, 0]
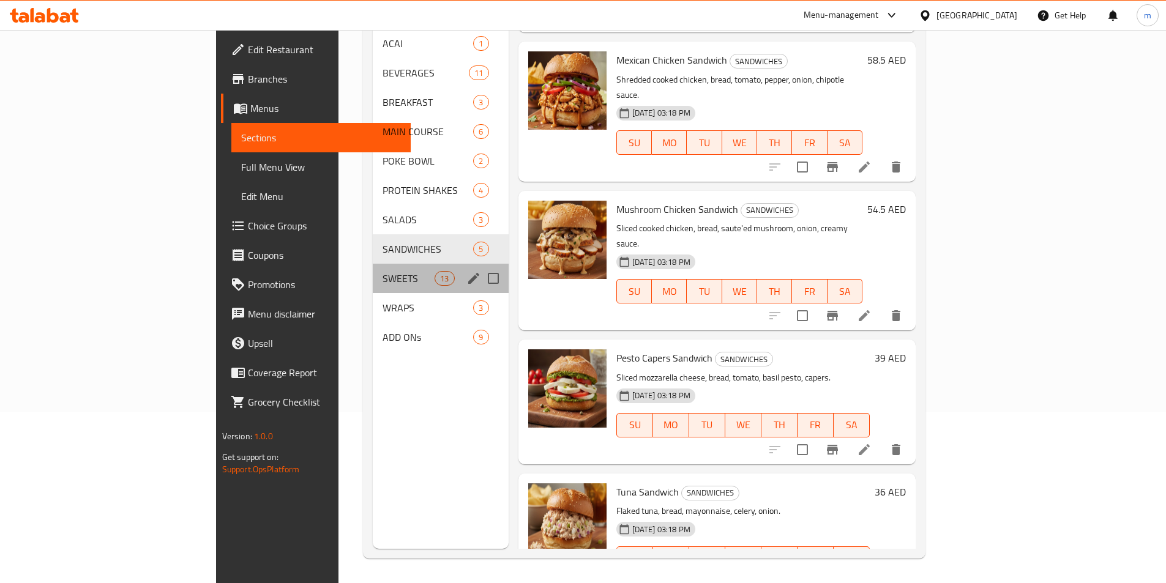
click at [373, 271] on div "SWEETS 13" at bounding box center [441, 278] width 136 height 29
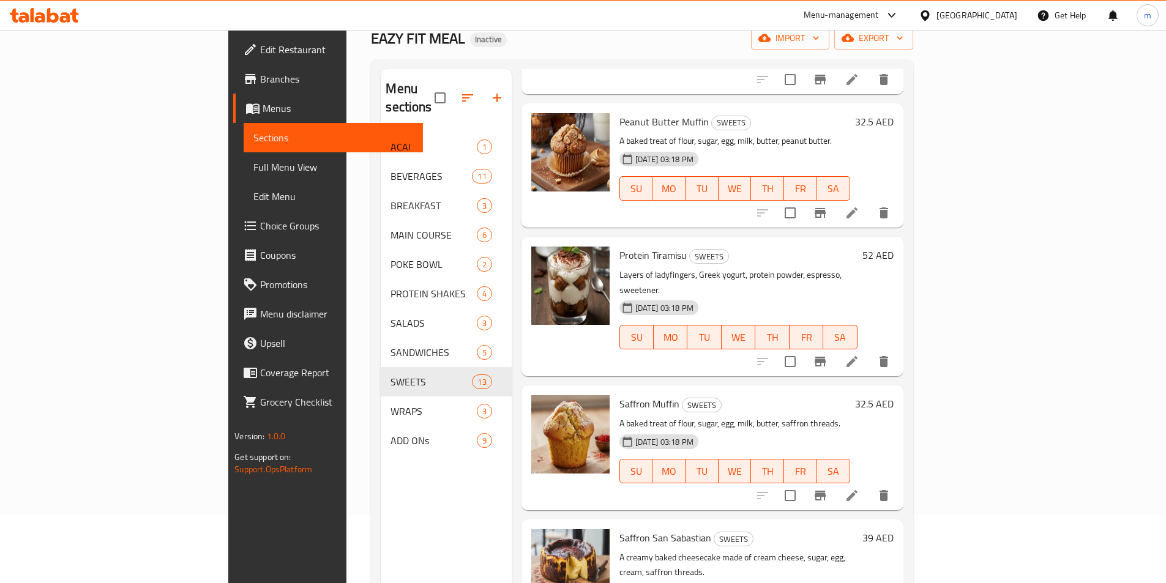
scroll to position [171, 0]
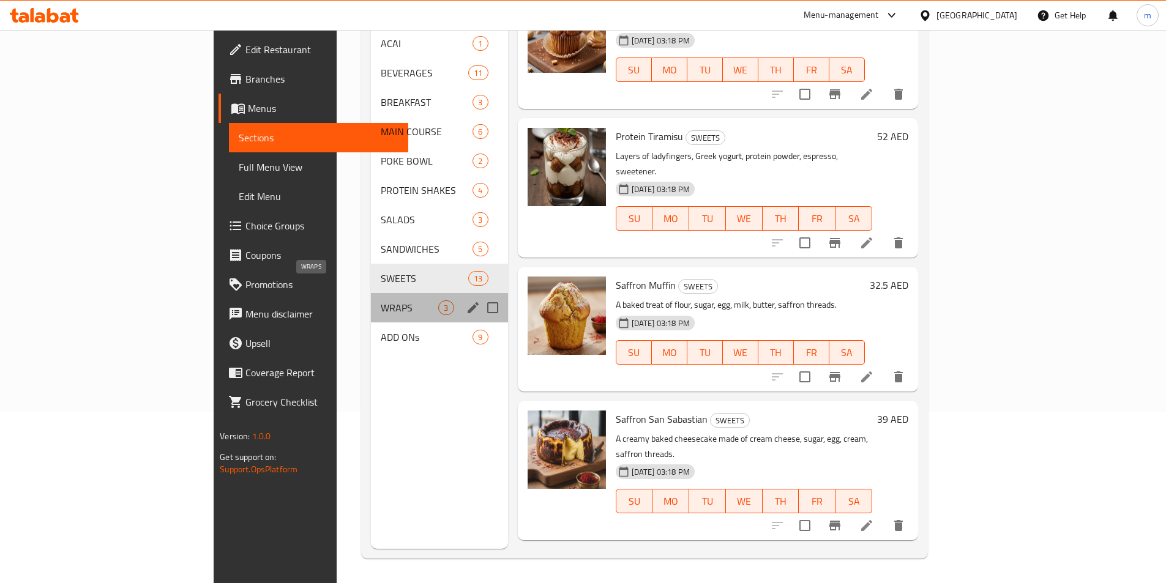
click at [381, 301] on span "WRAPS" at bounding box center [410, 308] width 58 height 15
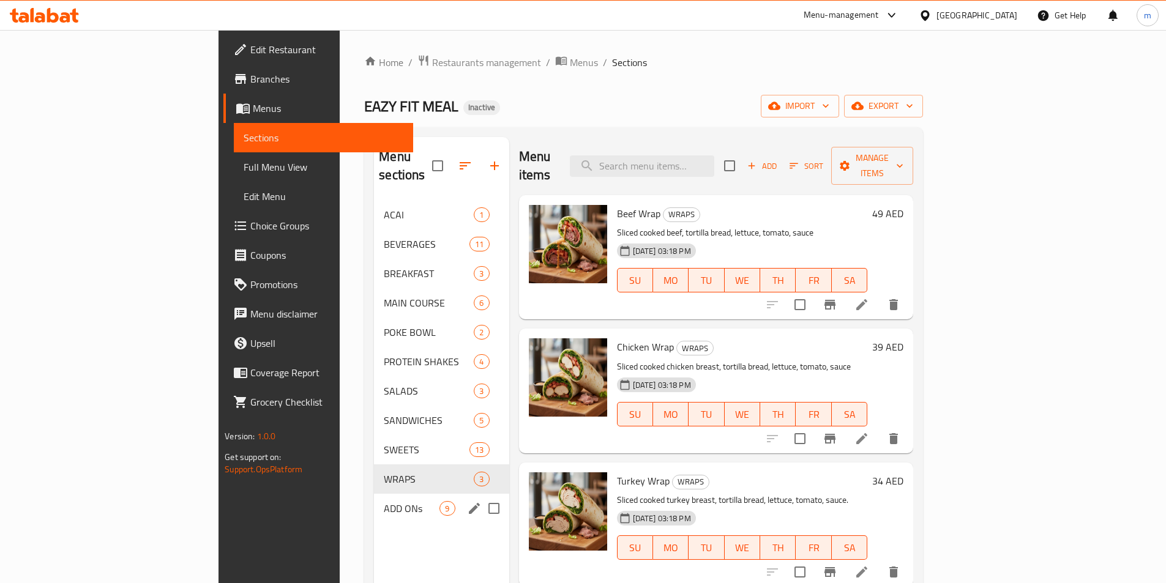
click at [374, 494] on div "ADD ONs 9" at bounding box center [441, 508] width 135 height 29
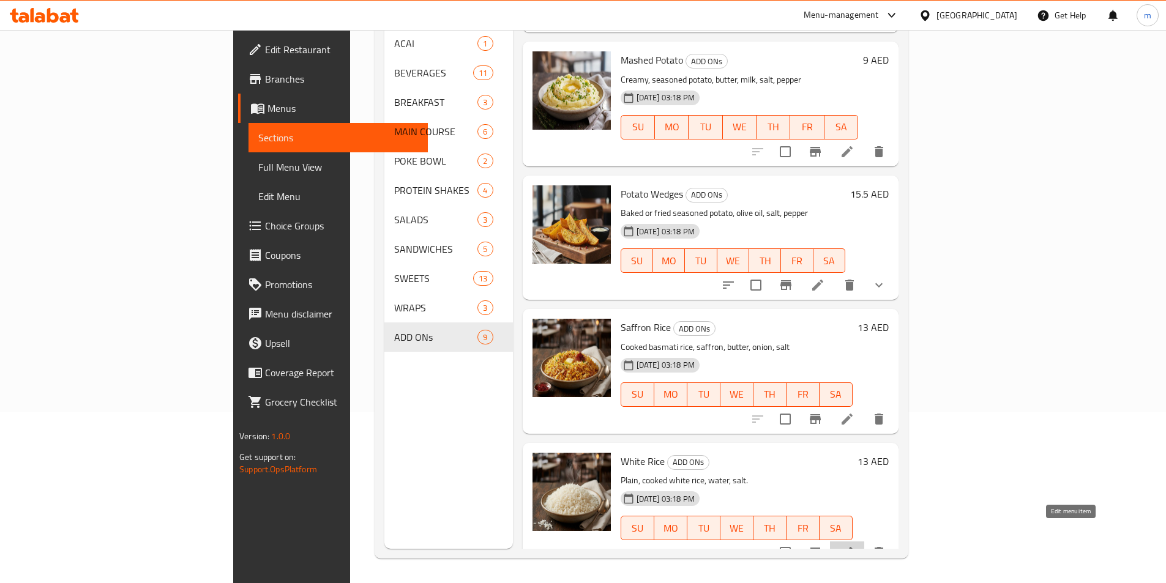
click at [853, 547] on icon at bounding box center [847, 552] width 11 height 11
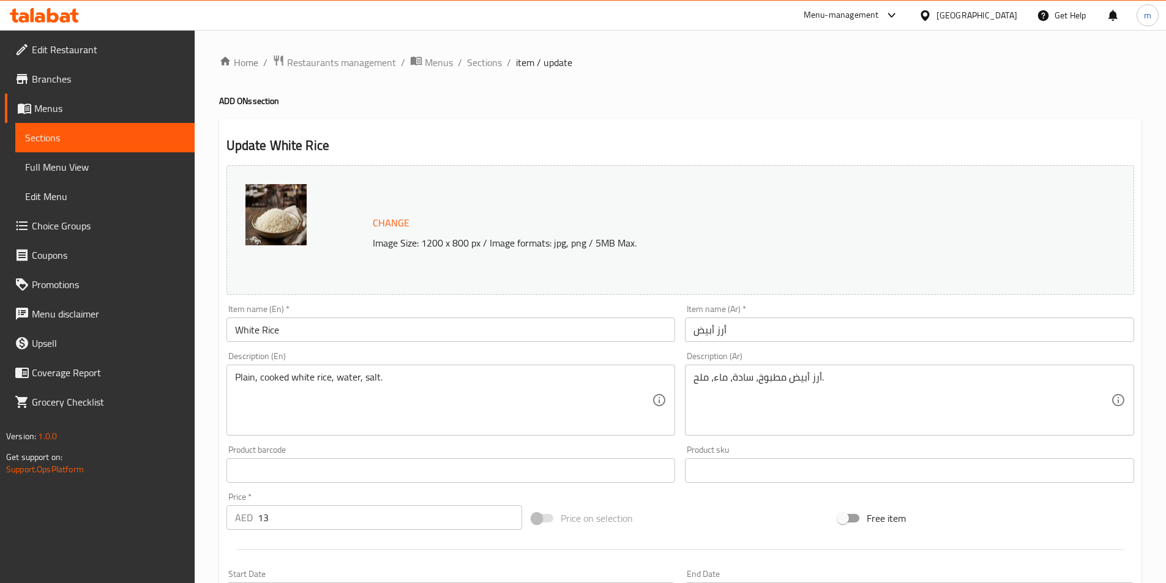
click at [69, 129] on link "Sections" at bounding box center [104, 137] width 179 height 29
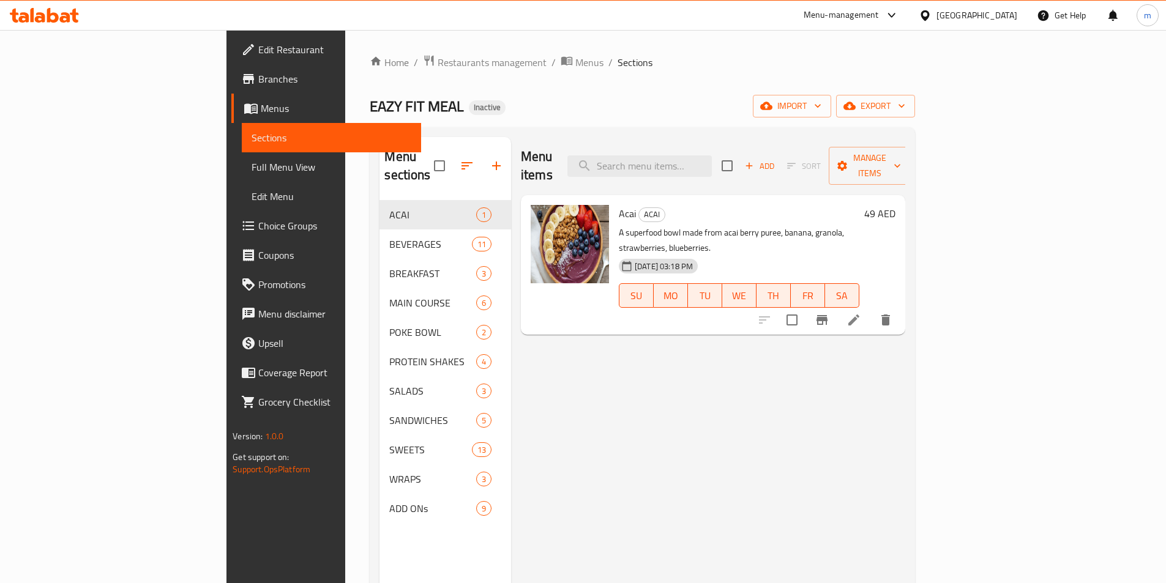
click at [252, 173] on span "Full Menu View" at bounding box center [332, 167] width 160 height 15
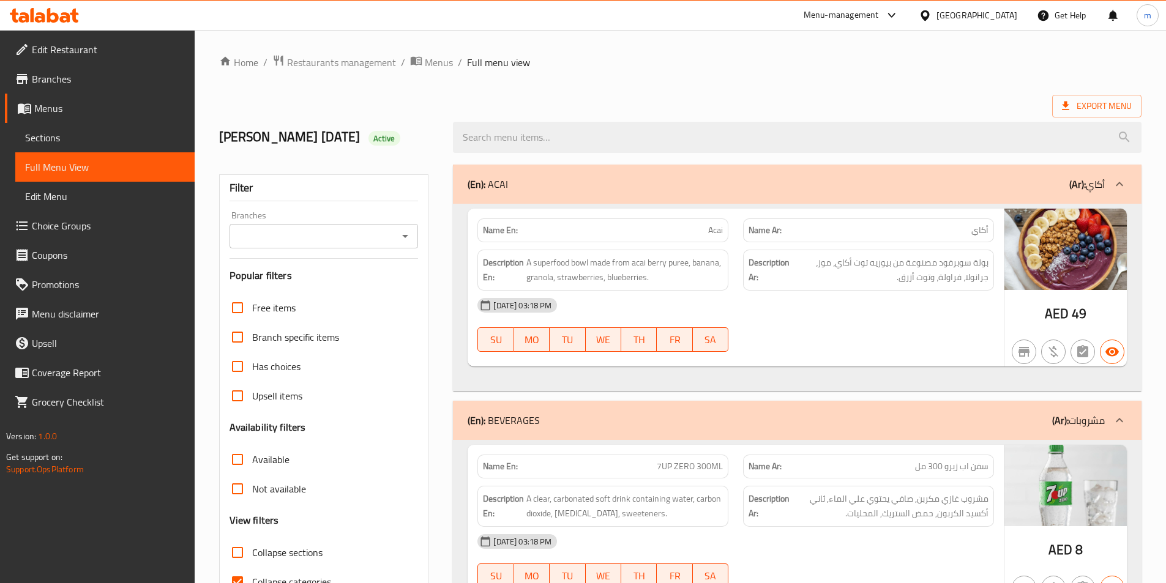
click at [889, 319] on div "14-10-2025 03:18 PM" at bounding box center [735, 305] width 531 height 29
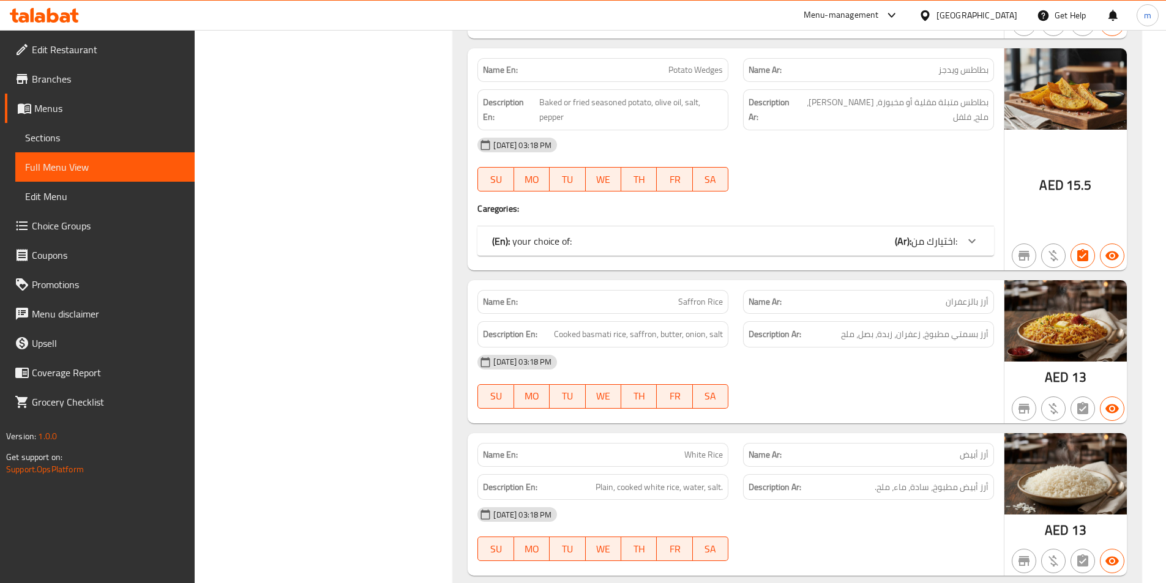
scroll to position [10357, 0]
